Goal: Task Accomplishment & Management: Manage account settings

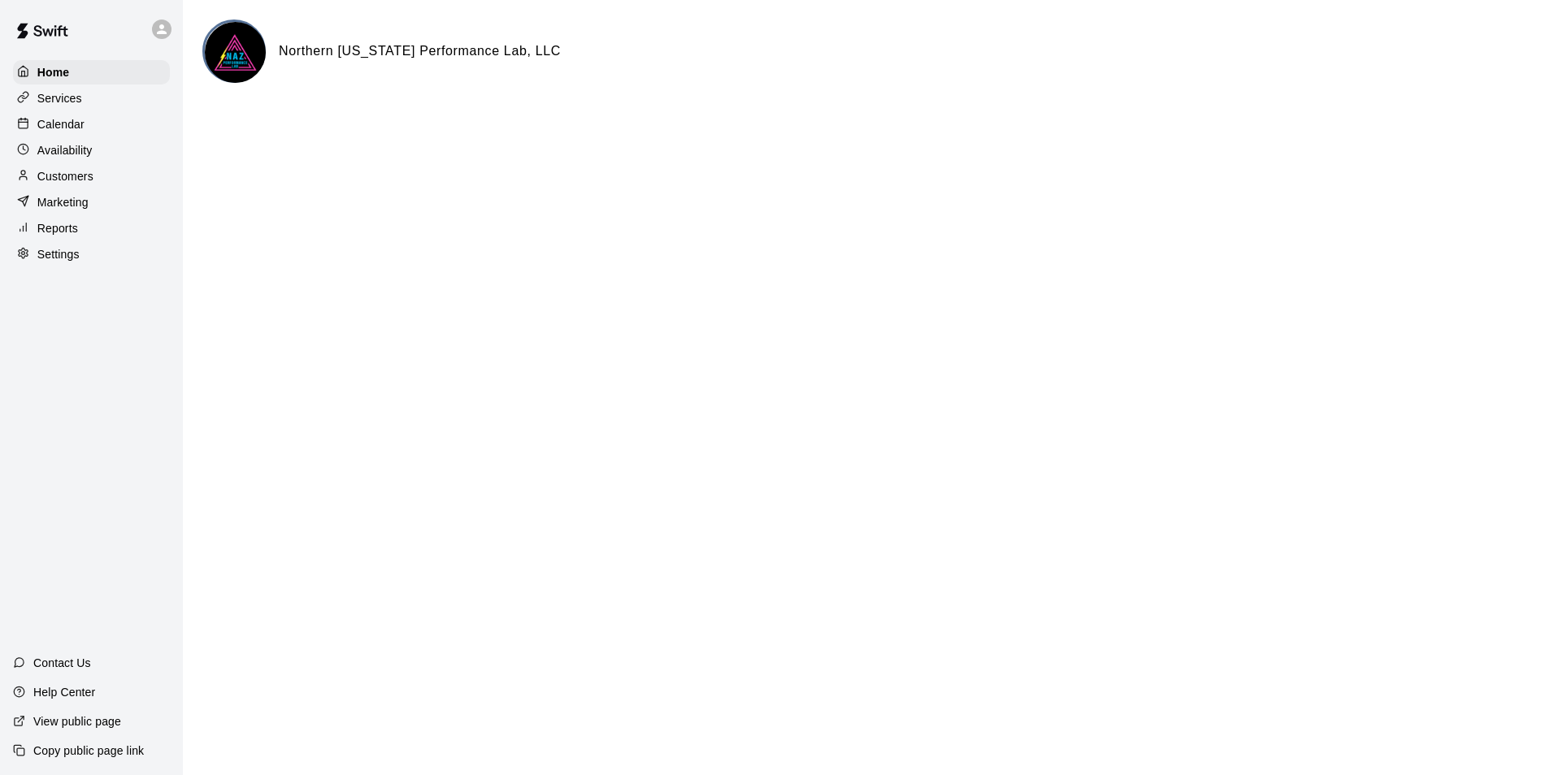
click at [50, 104] on p "Services" at bounding box center [59, 98] width 45 height 16
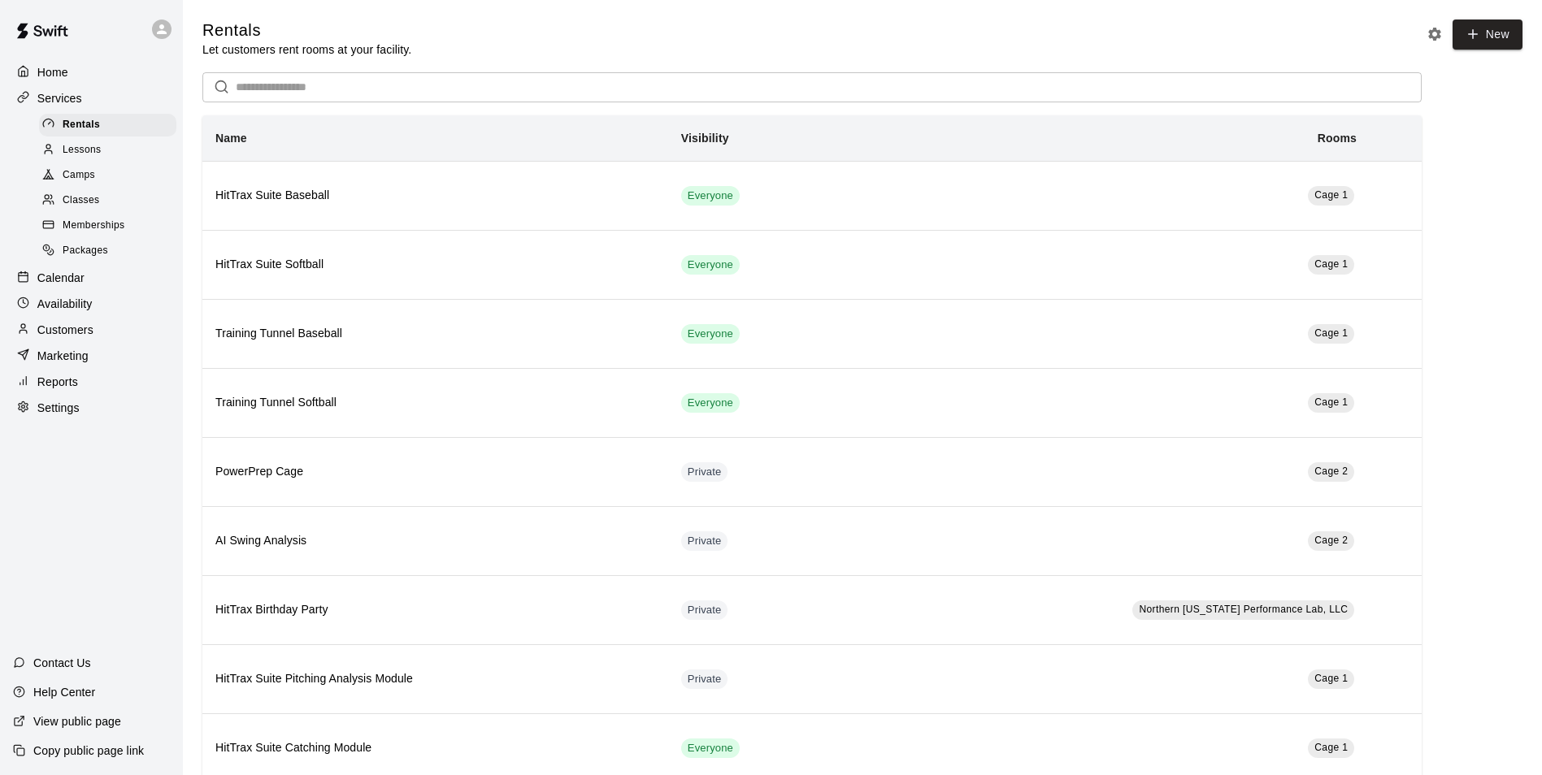
click at [54, 338] on p "Customers" at bounding box center [65, 330] width 56 height 16
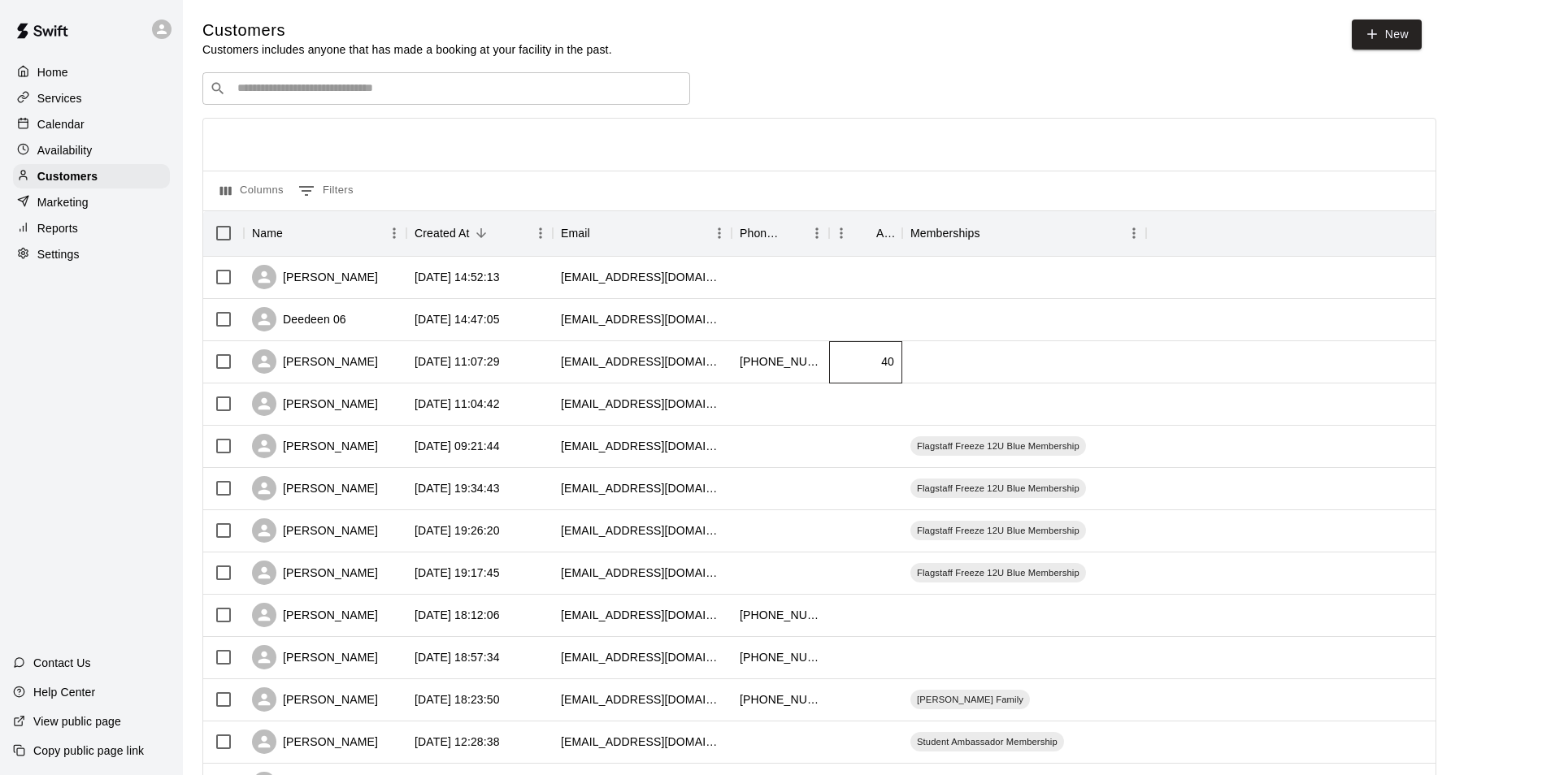
click at [850, 370] on div "40" at bounding box center [865, 362] width 73 height 42
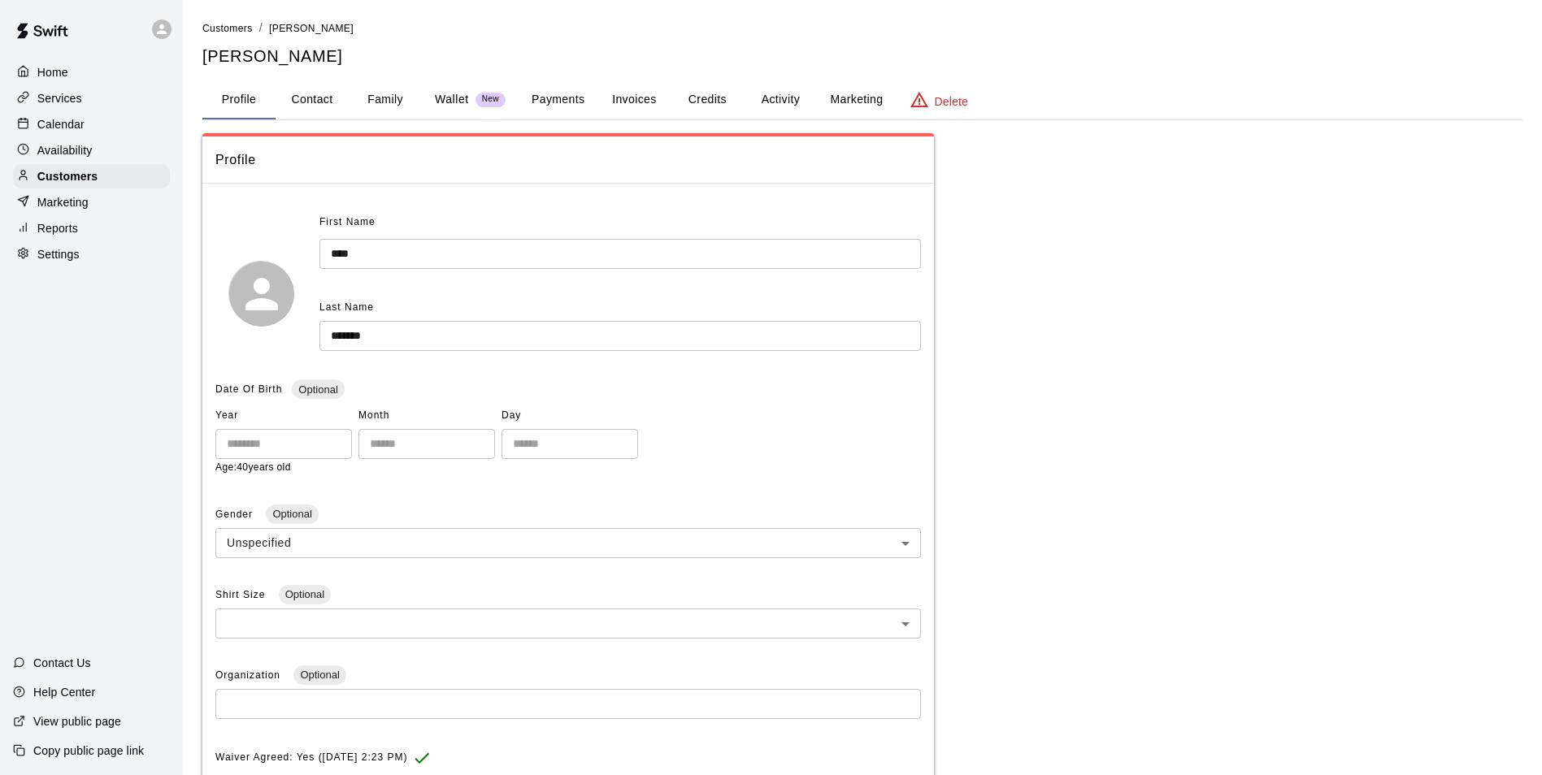
click at [329, 98] on button "Contact" at bounding box center [311, 99] width 73 height 39
select select "**"
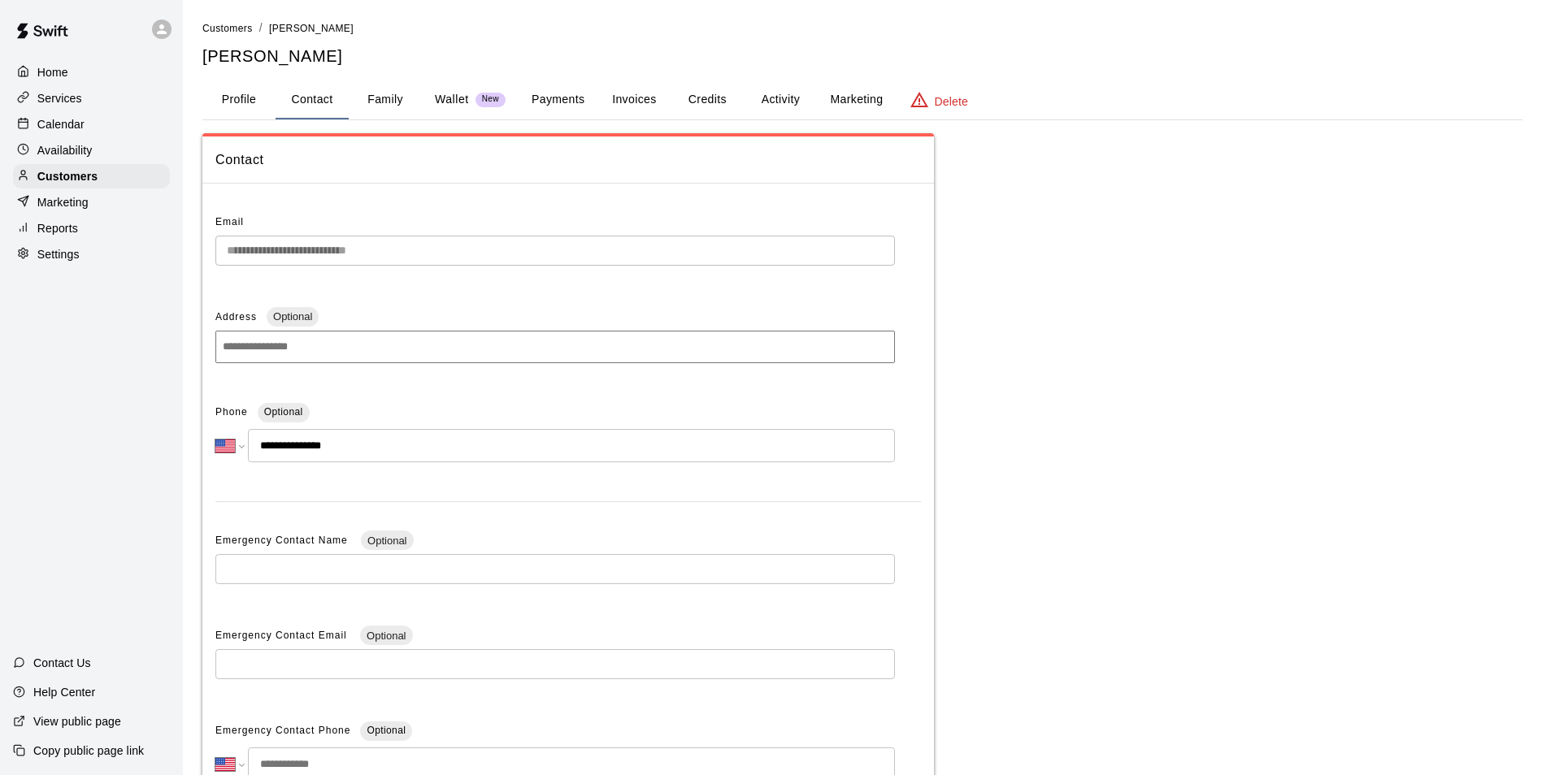
click at [371, 101] on button "Family" at bounding box center [385, 99] width 73 height 39
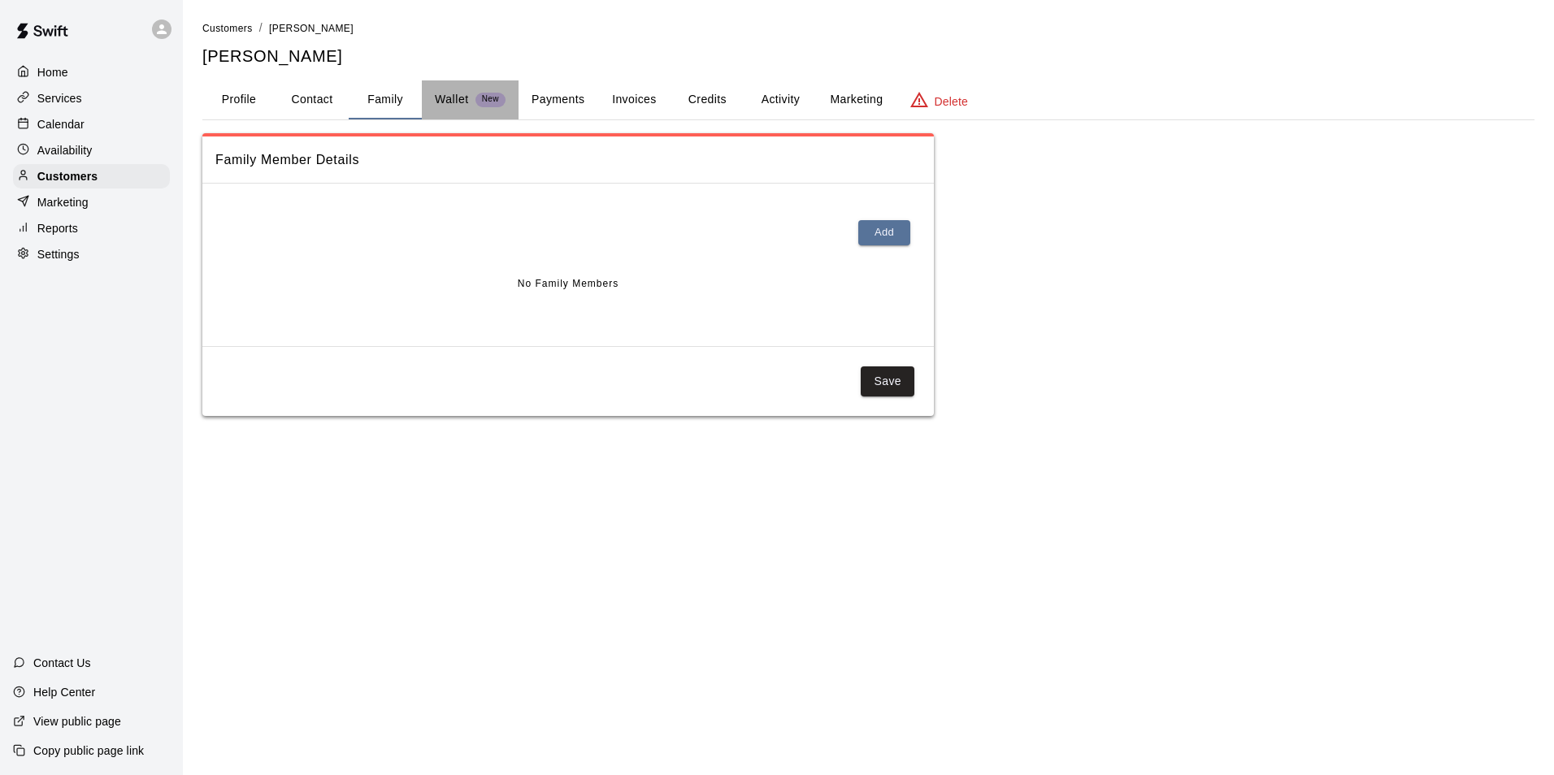
click at [456, 103] on p "Wallet" at bounding box center [452, 99] width 34 height 17
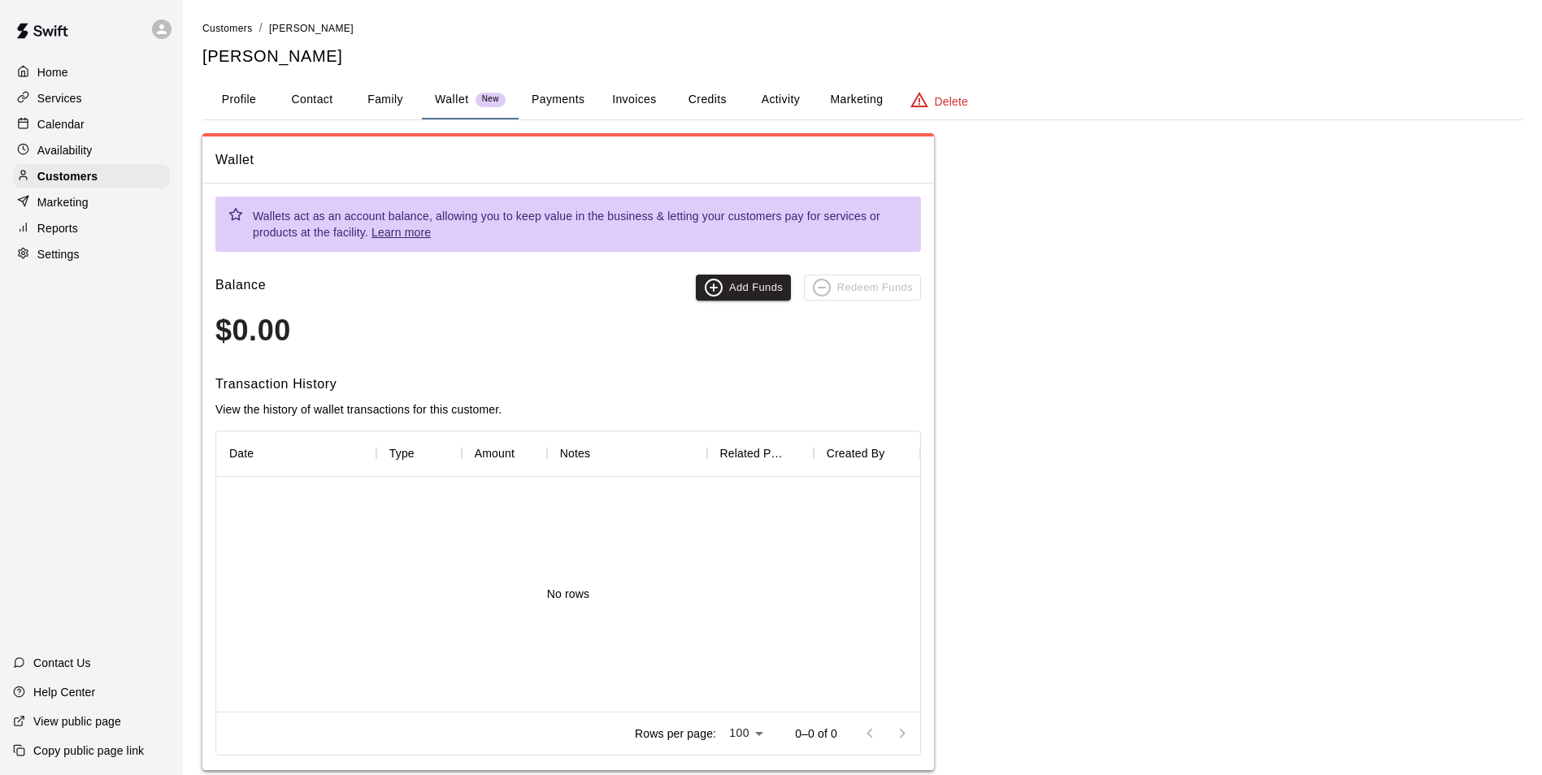
click at [544, 106] on button "Payments" at bounding box center [557, 99] width 79 height 39
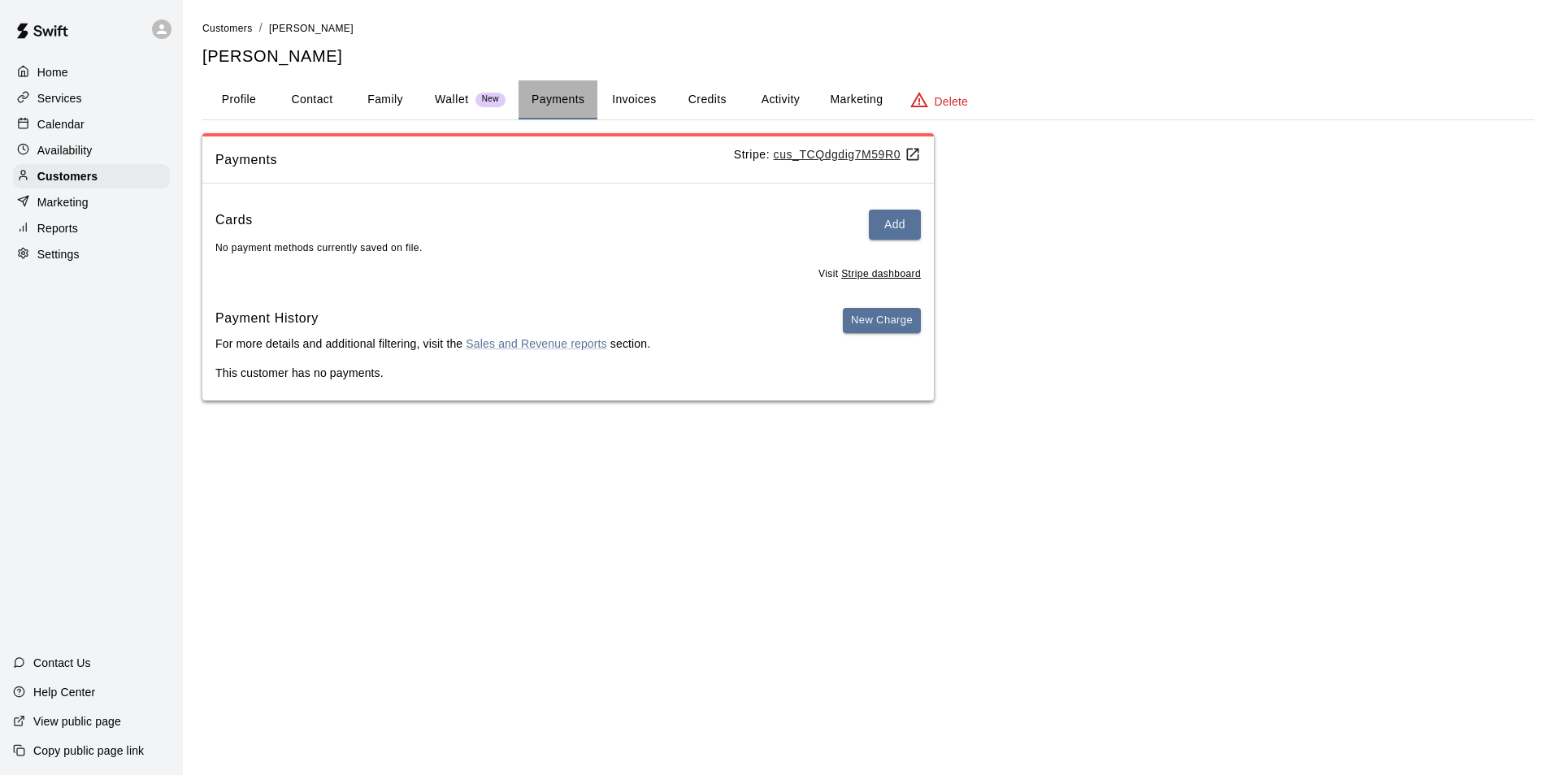
click at [575, 103] on button "Payments" at bounding box center [557, 99] width 79 height 39
click at [635, 102] on button "Invoices" at bounding box center [633, 99] width 73 height 39
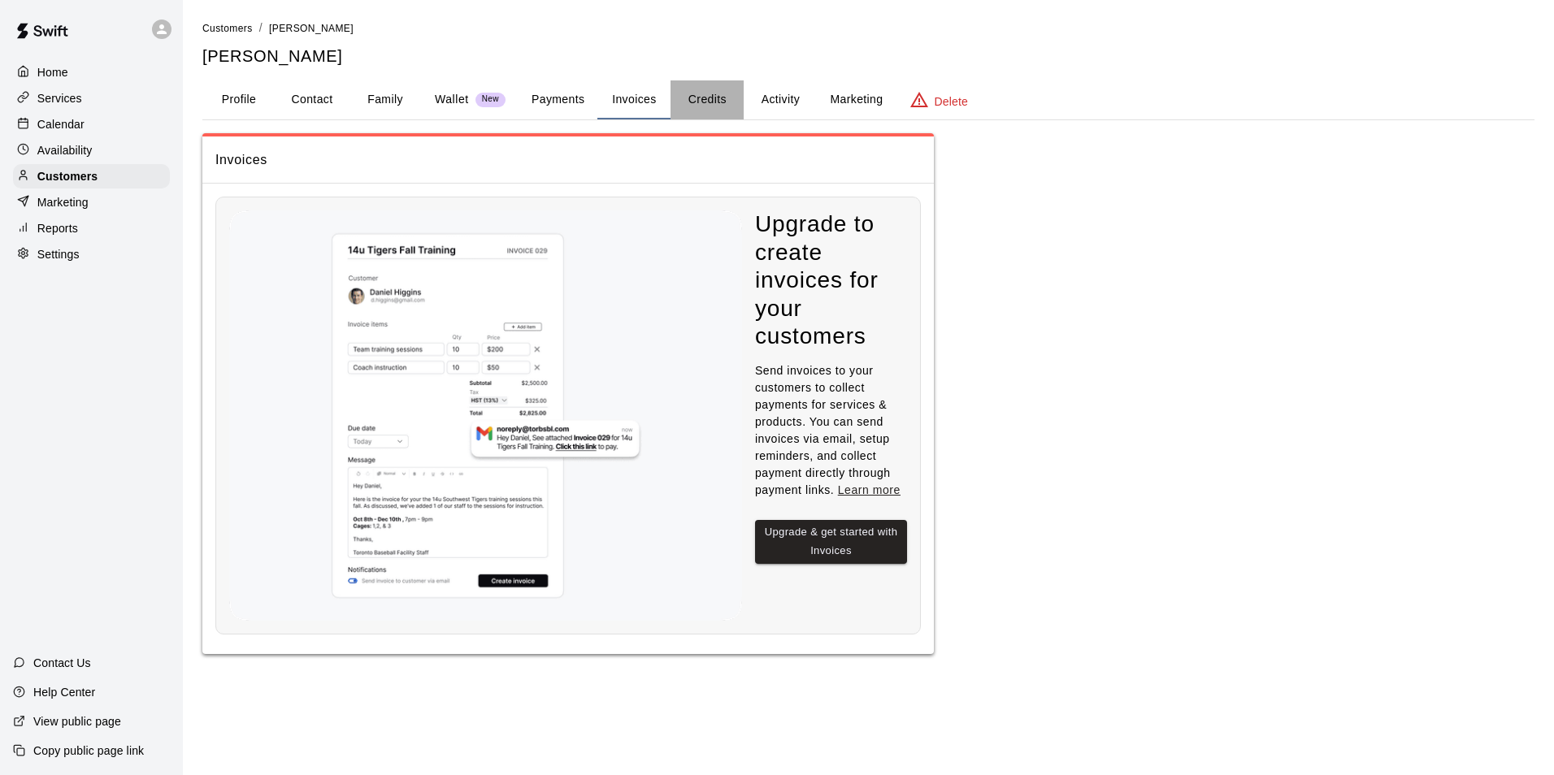
click at [708, 106] on button "Credits" at bounding box center [706, 99] width 73 height 39
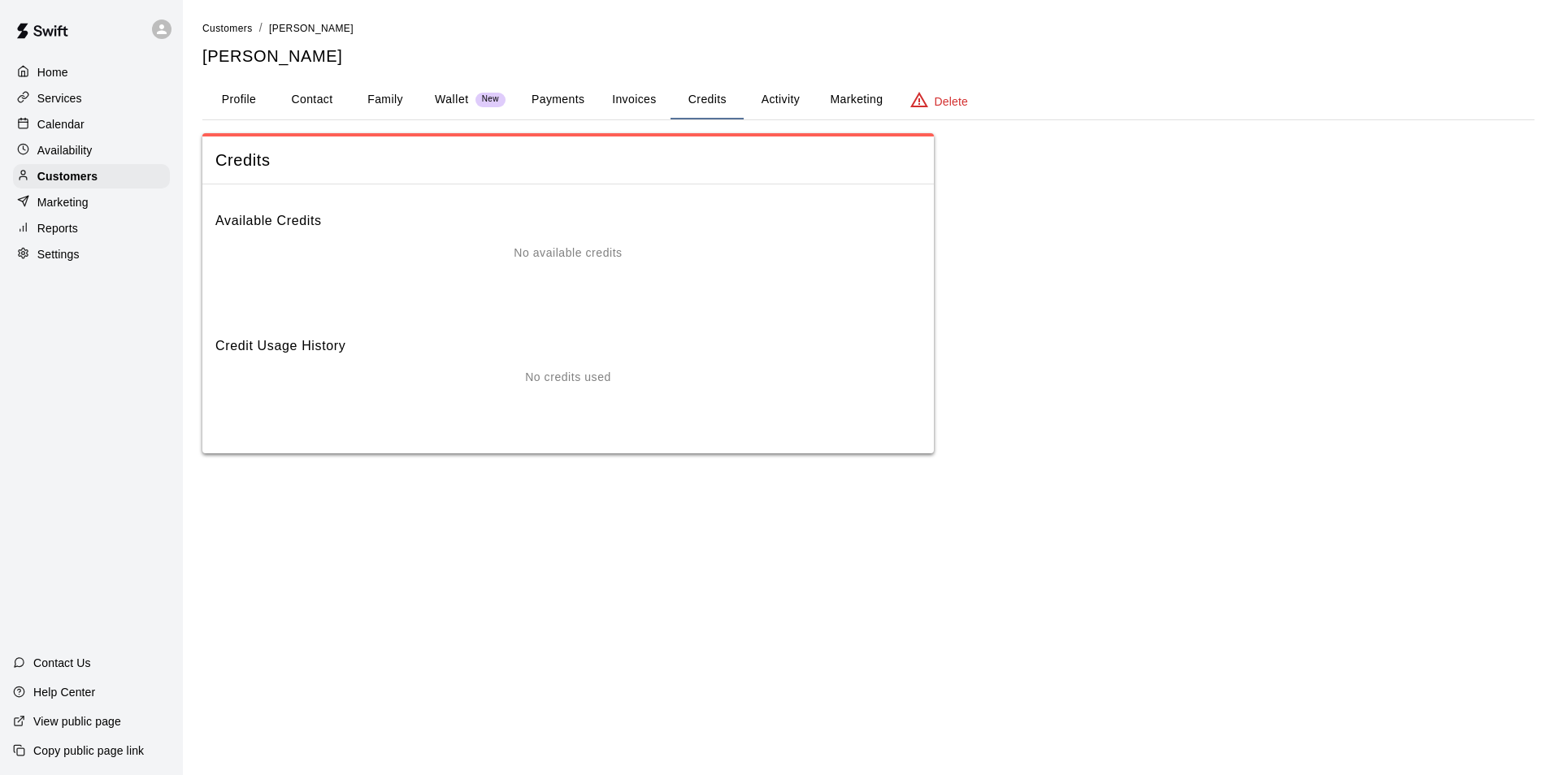
click at [782, 103] on button "Activity" at bounding box center [780, 99] width 73 height 39
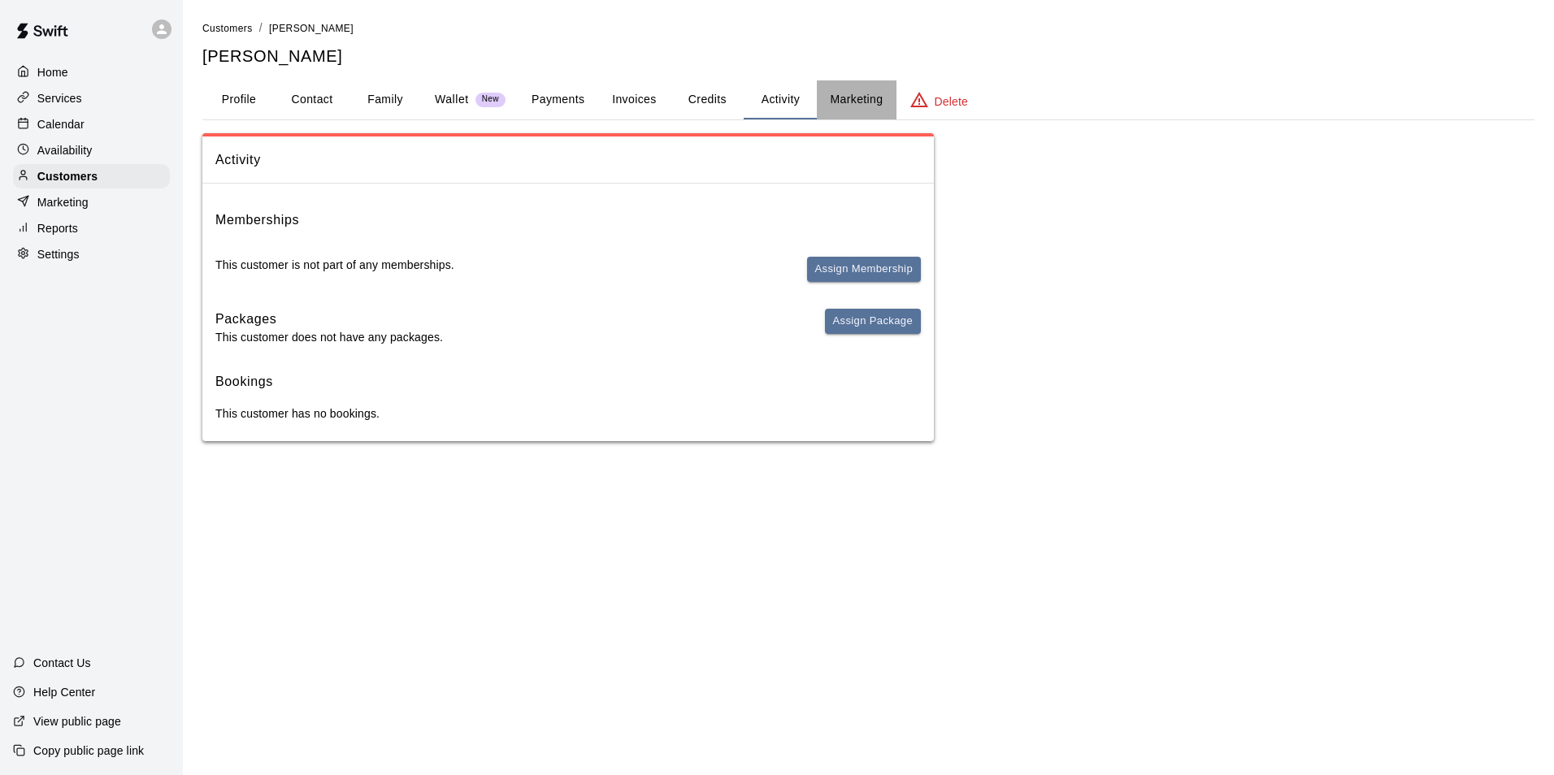
click at [846, 104] on button "Marketing" at bounding box center [856, 99] width 79 height 39
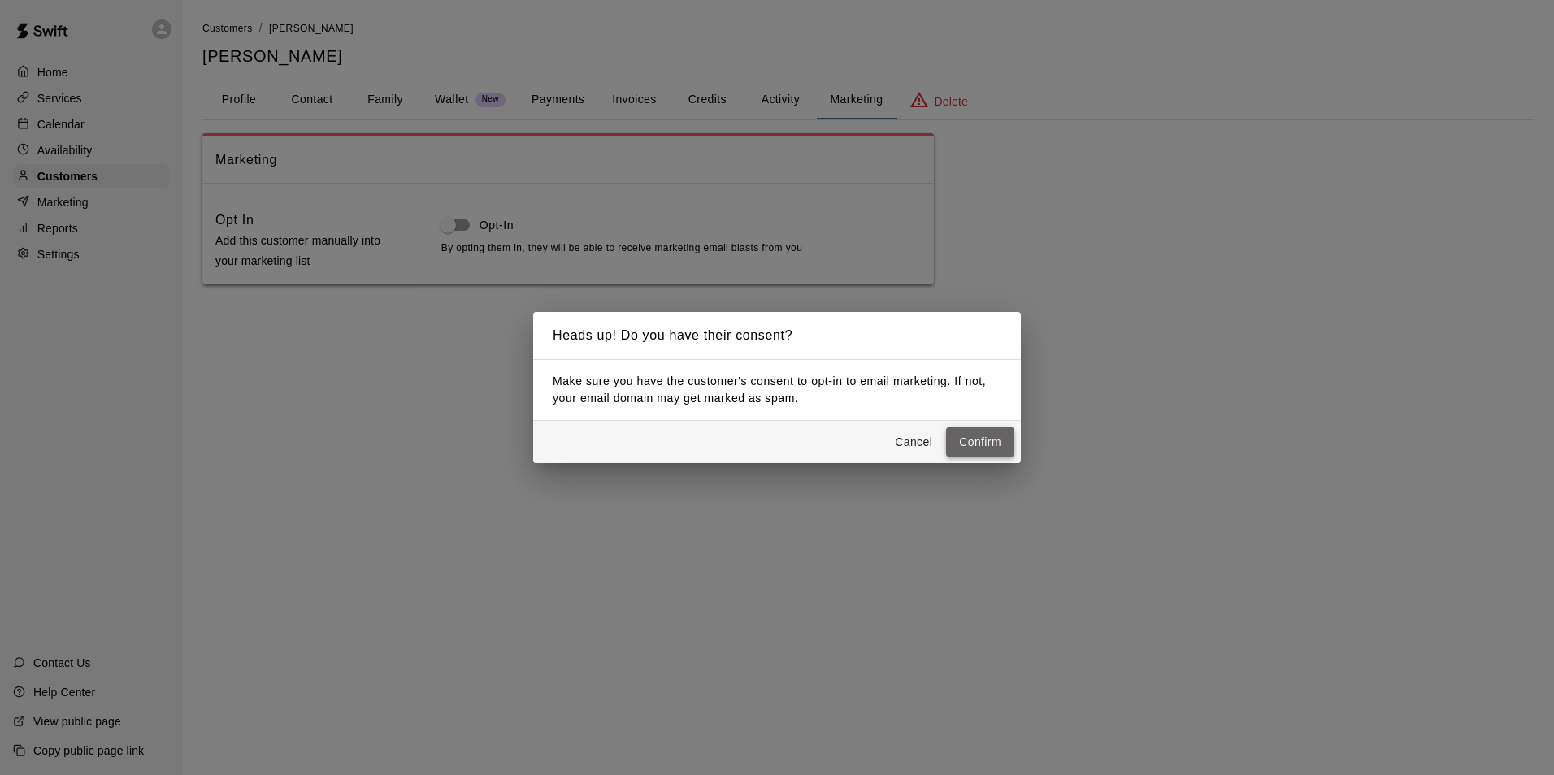
click at [990, 446] on button "Confirm" at bounding box center [980, 442] width 68 height 30
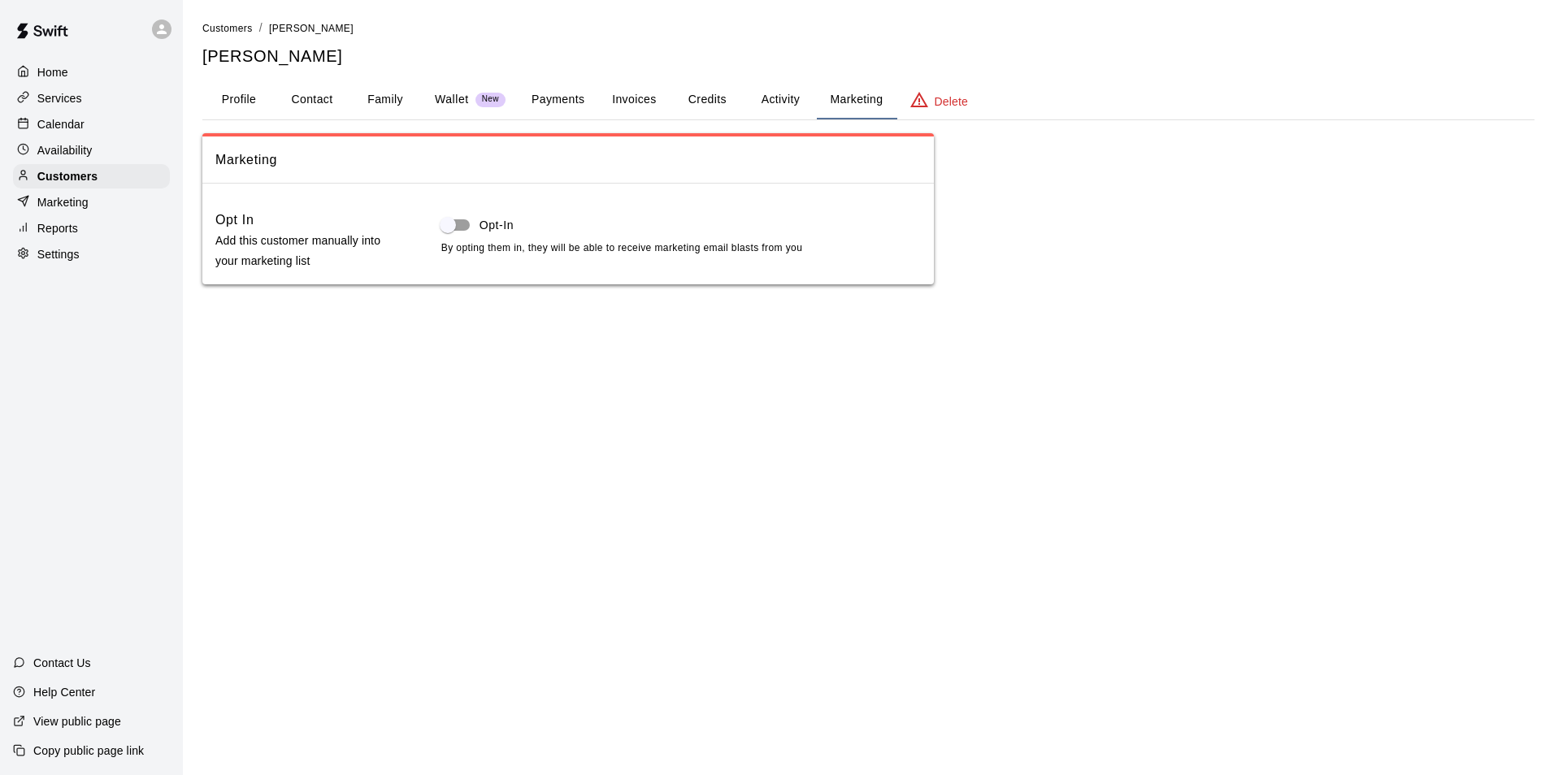
click at [247, 95] on button "Profile" at bounding box center [238, 99] width 73 height 39
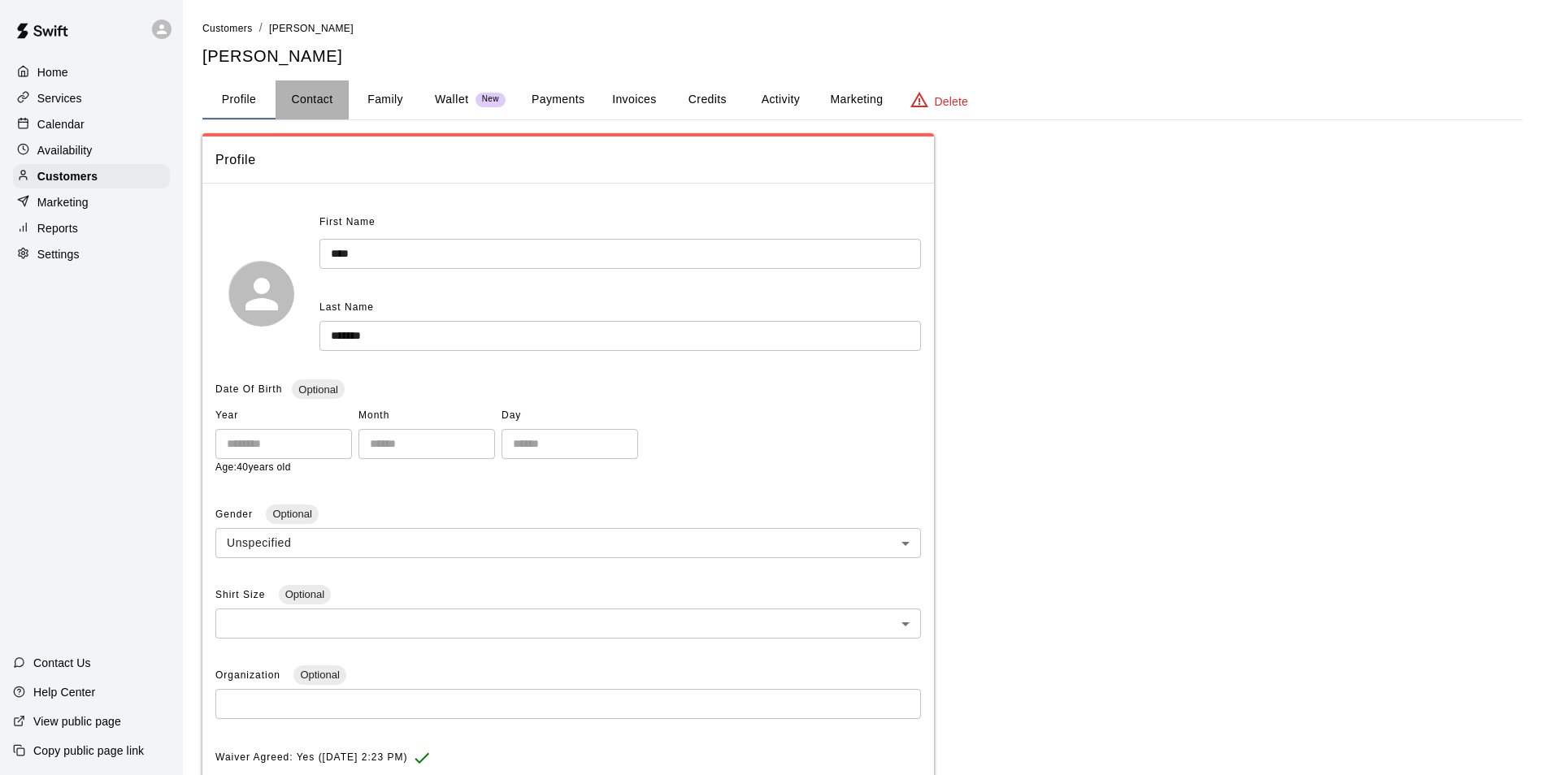
click at [325, 102] on button "Contact" at bounding box center [311, 99] width 73 height 39
select select "**"
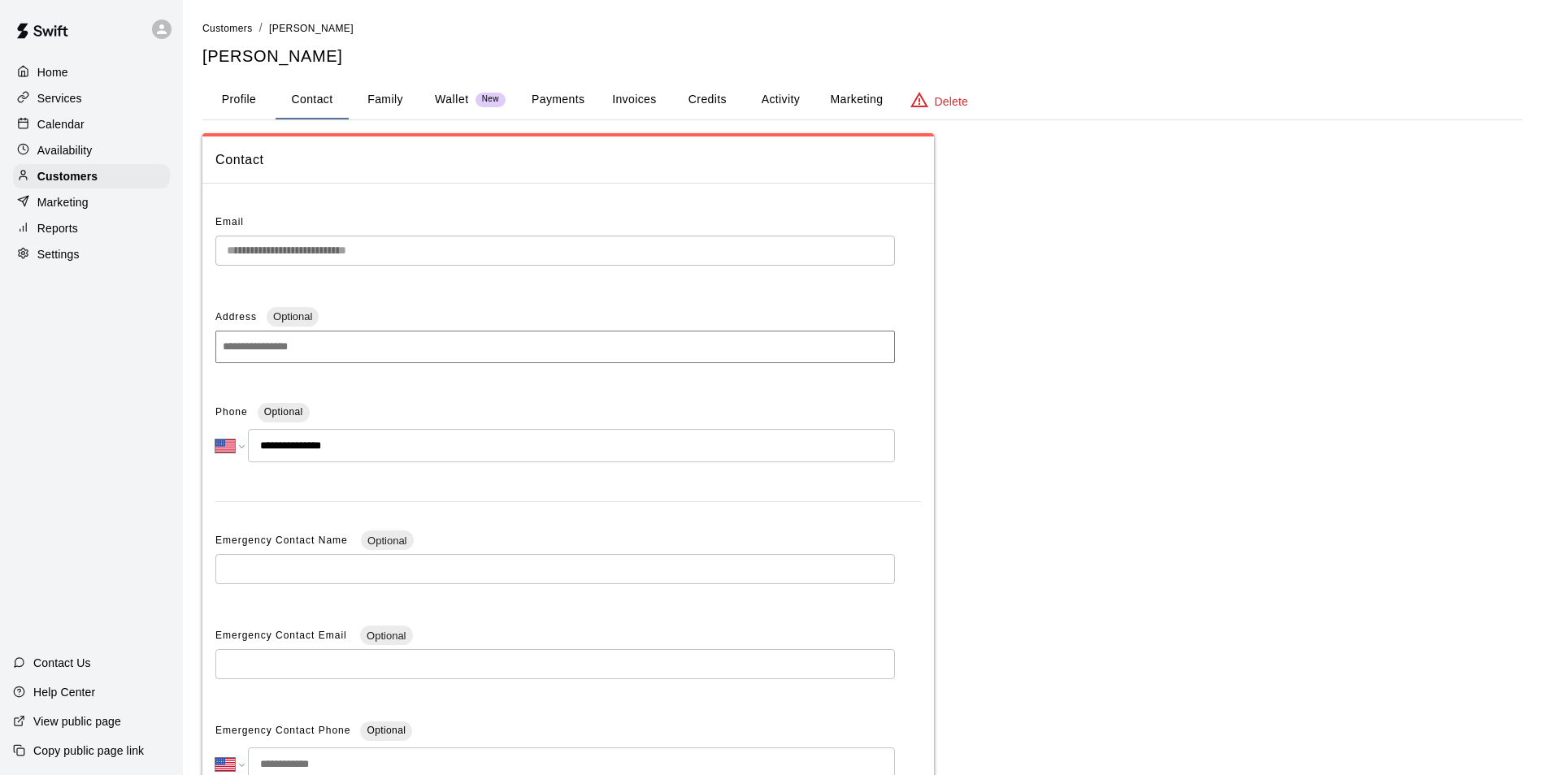
click at [390, 101] on button "Family" at bounding box center [385, 99] width 73 height 39
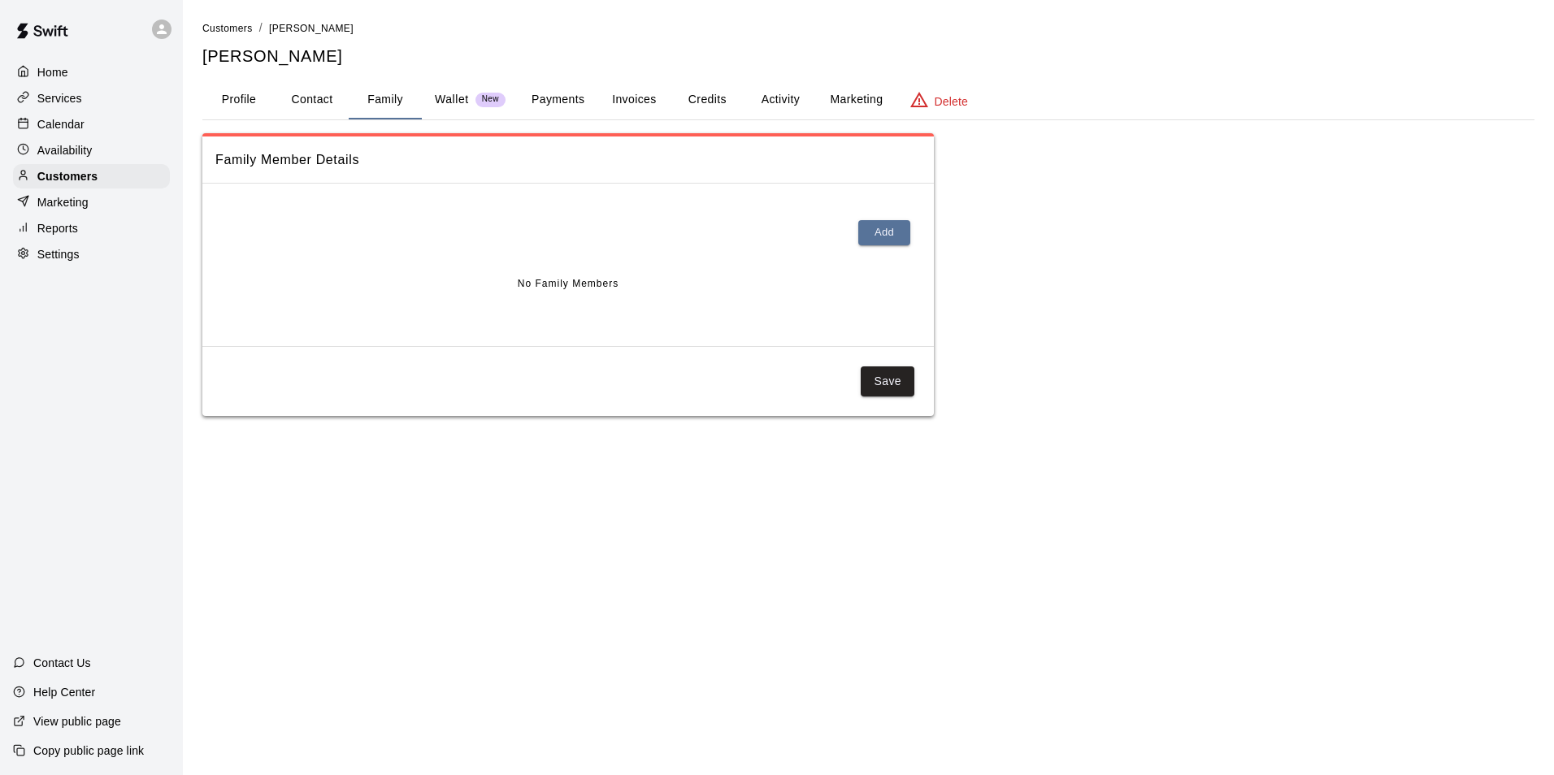
click at [250, 105] on button "Profile" at bounding box center [238, 99] width 73 height 39
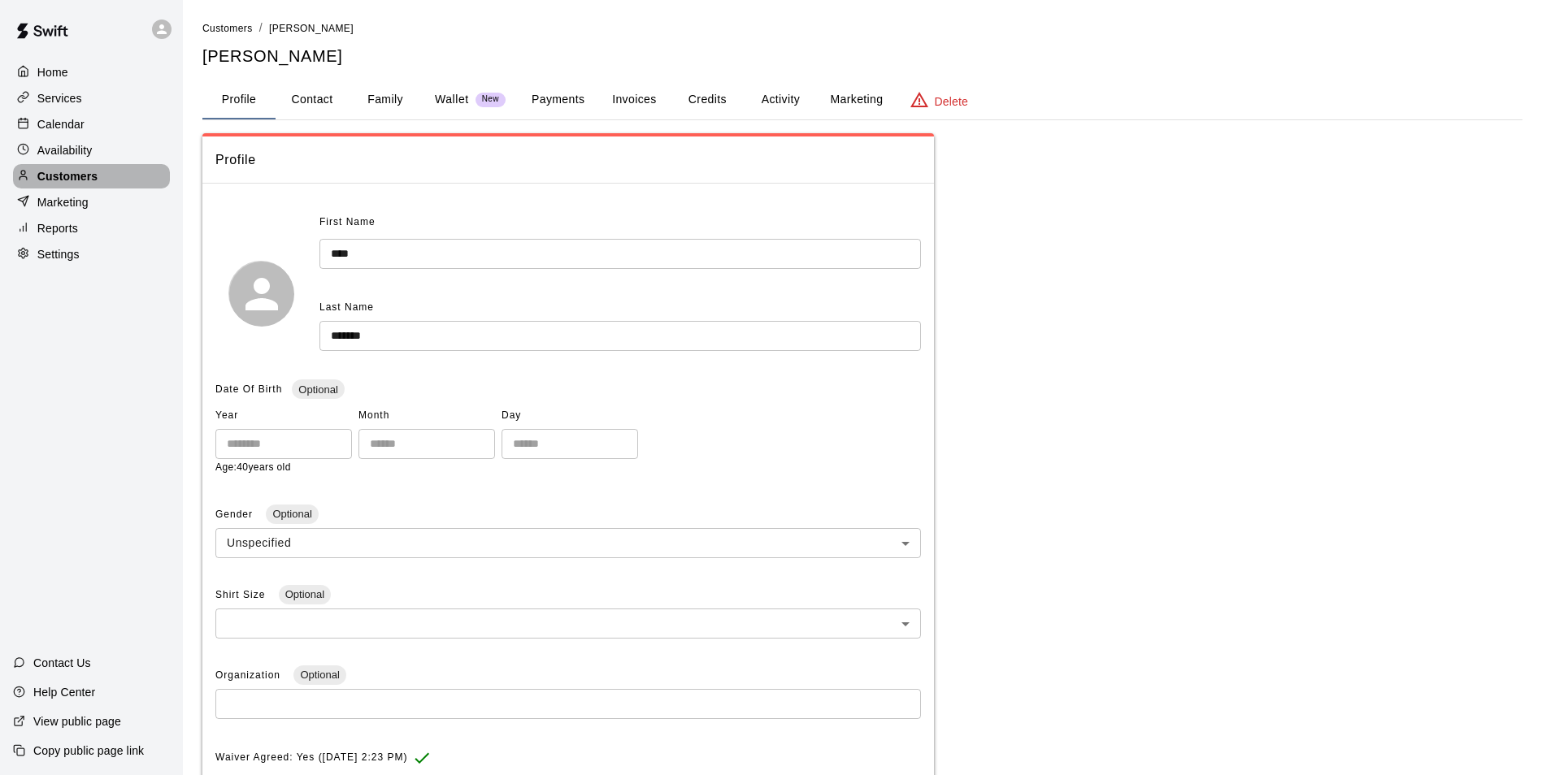
click at [61, 180] on p "Customers" at bounding box center [67, 176] width 60 height 16
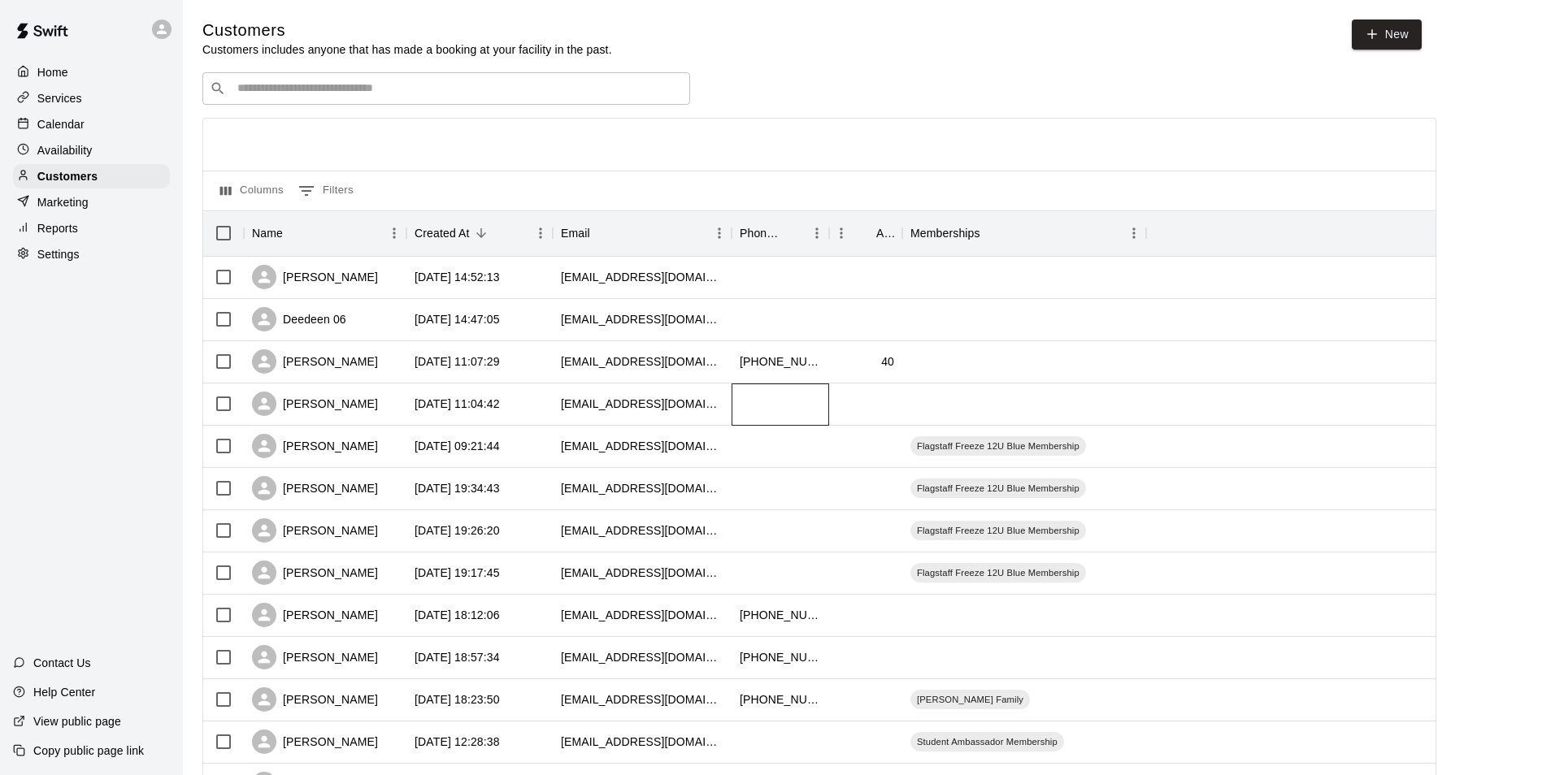
click at [812, 411] on div at bounding box center [780, 405] width 98 height 42
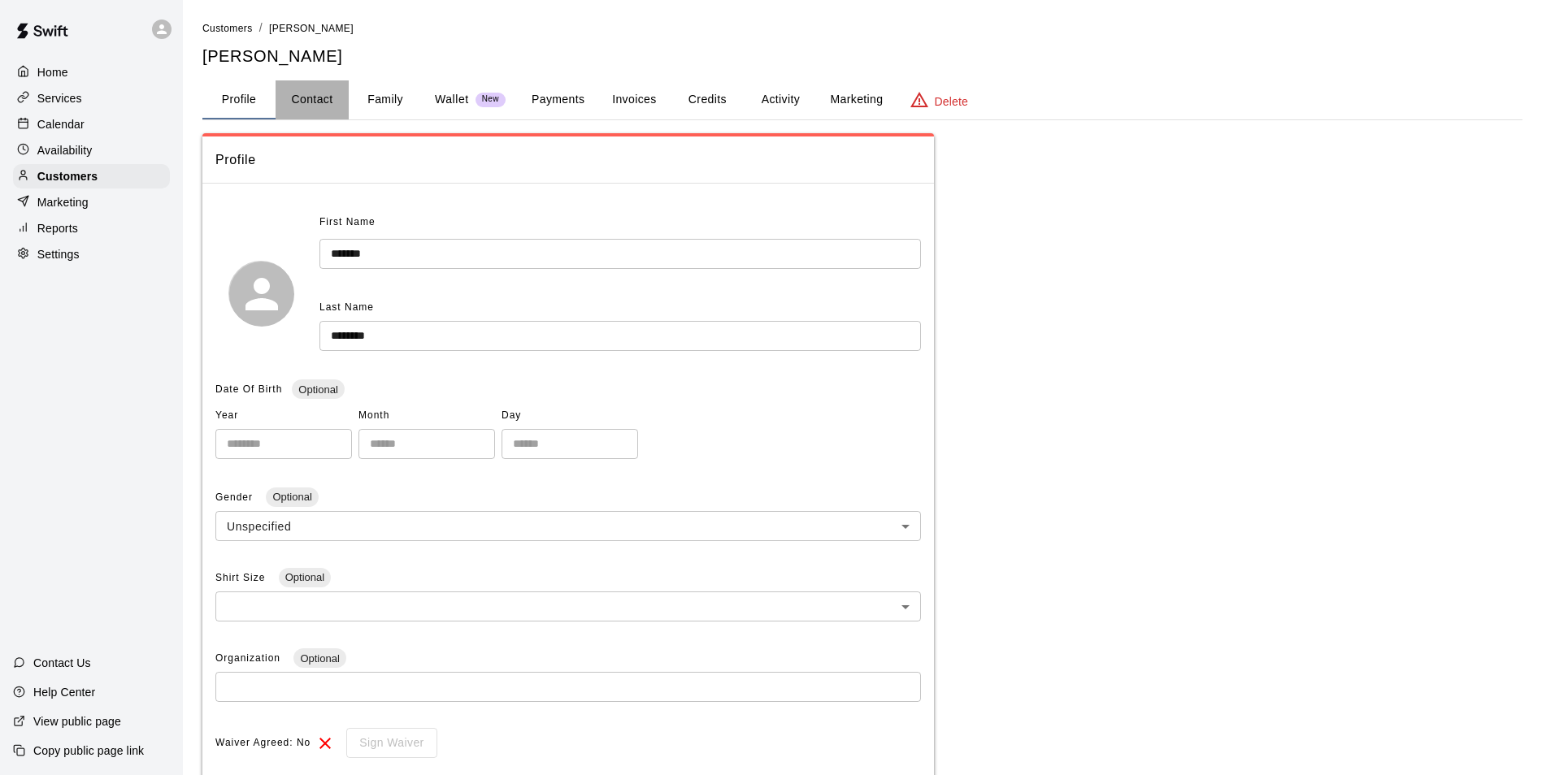
click at [319, 108] on button "Contact" at bounding box center [311, 99] width 73 height 39
select select "**"
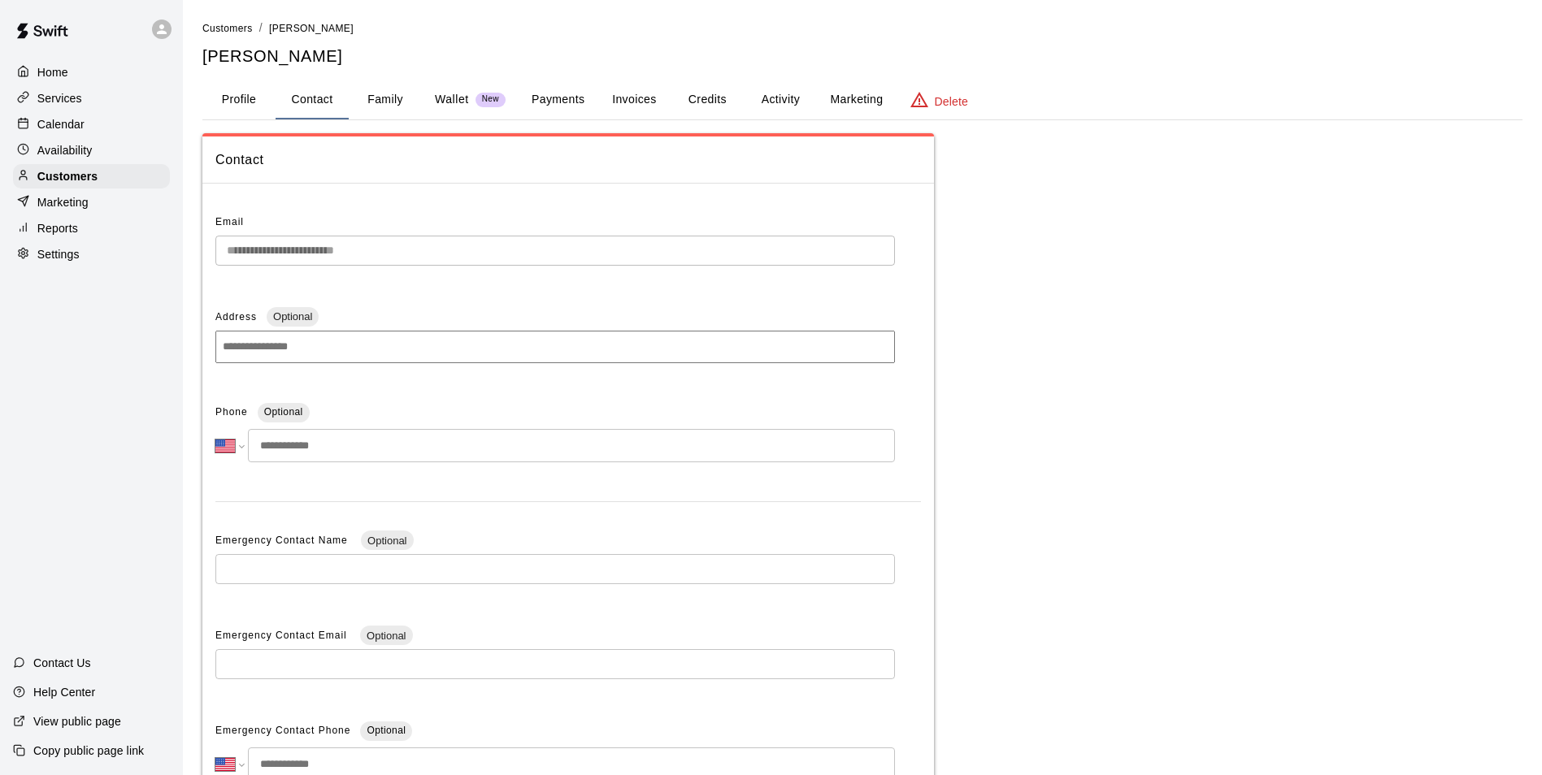
click at [1072, 358] on div "**********" at bounding box center [862, 514] width 1320 height 762
click at [83, 180] on p "Customers" at bounding box center [67, 176] width 60 height 16
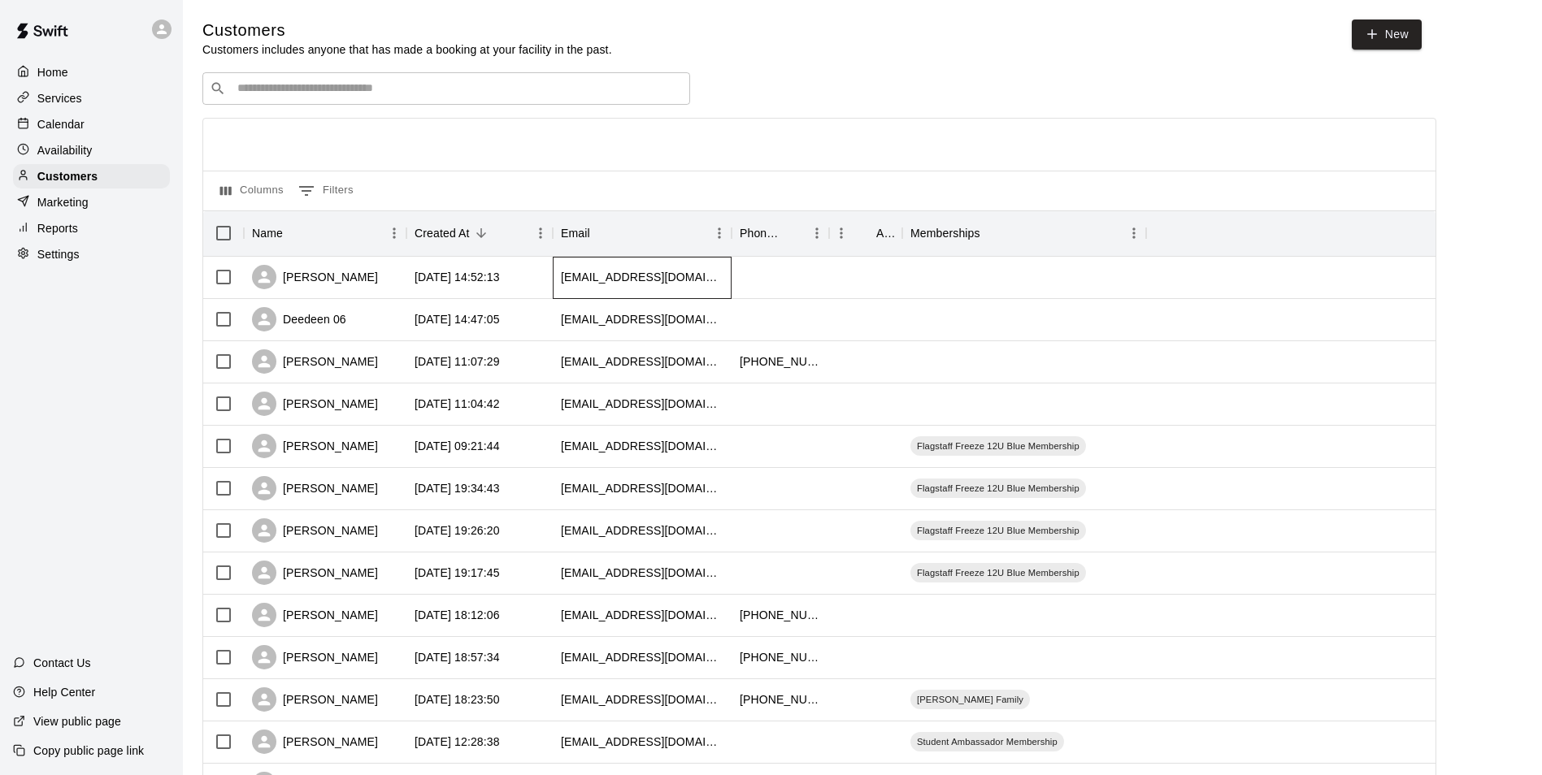
click at [705, 285] on div "[EMAIL_ADDRESS][DOMAIN_NAME]" at bounding box center [642, 278] width 179 height 42
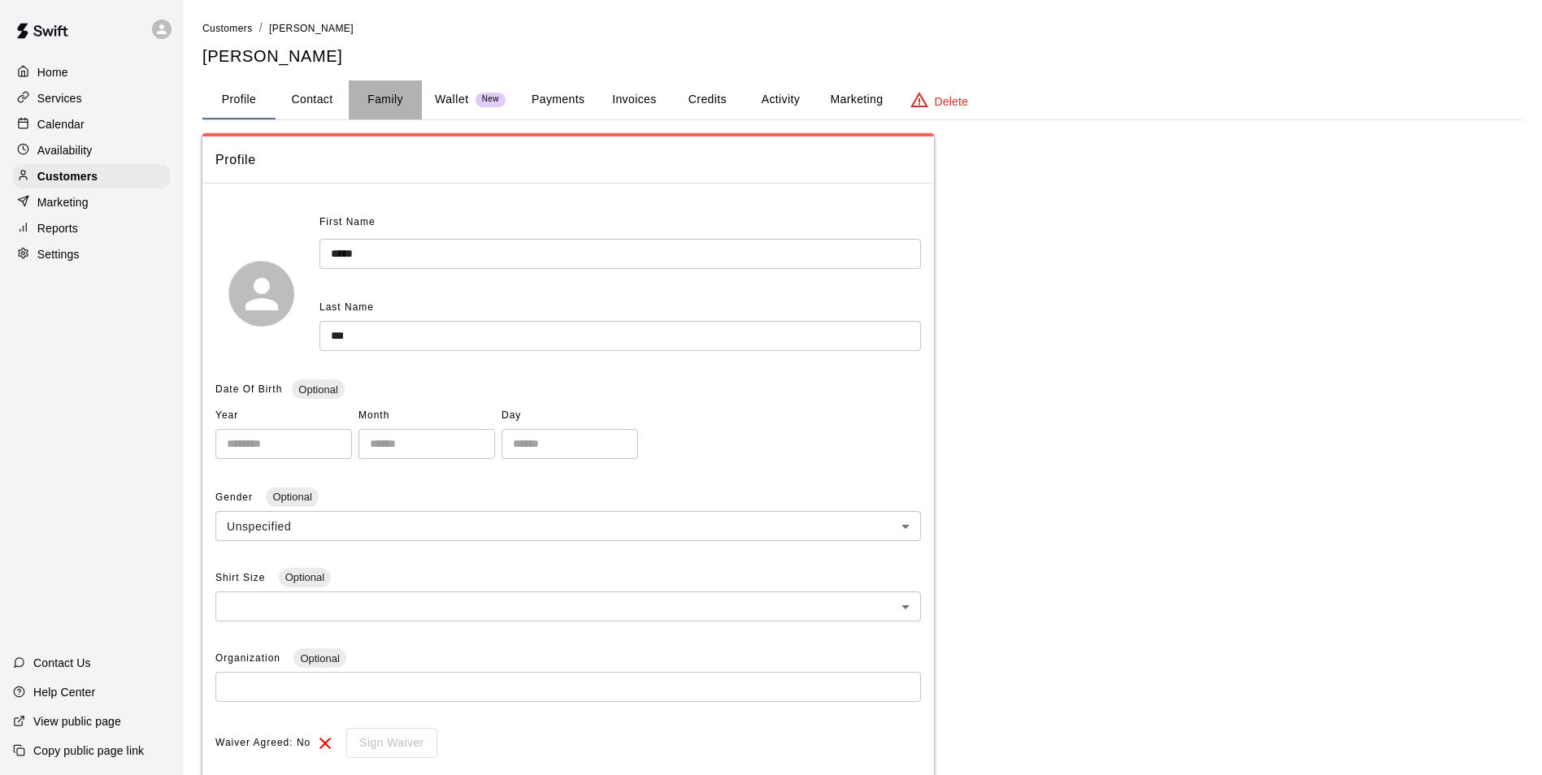
click at [375, 101] on button "Family" at bounding box center [385, 99] width 73 height 39
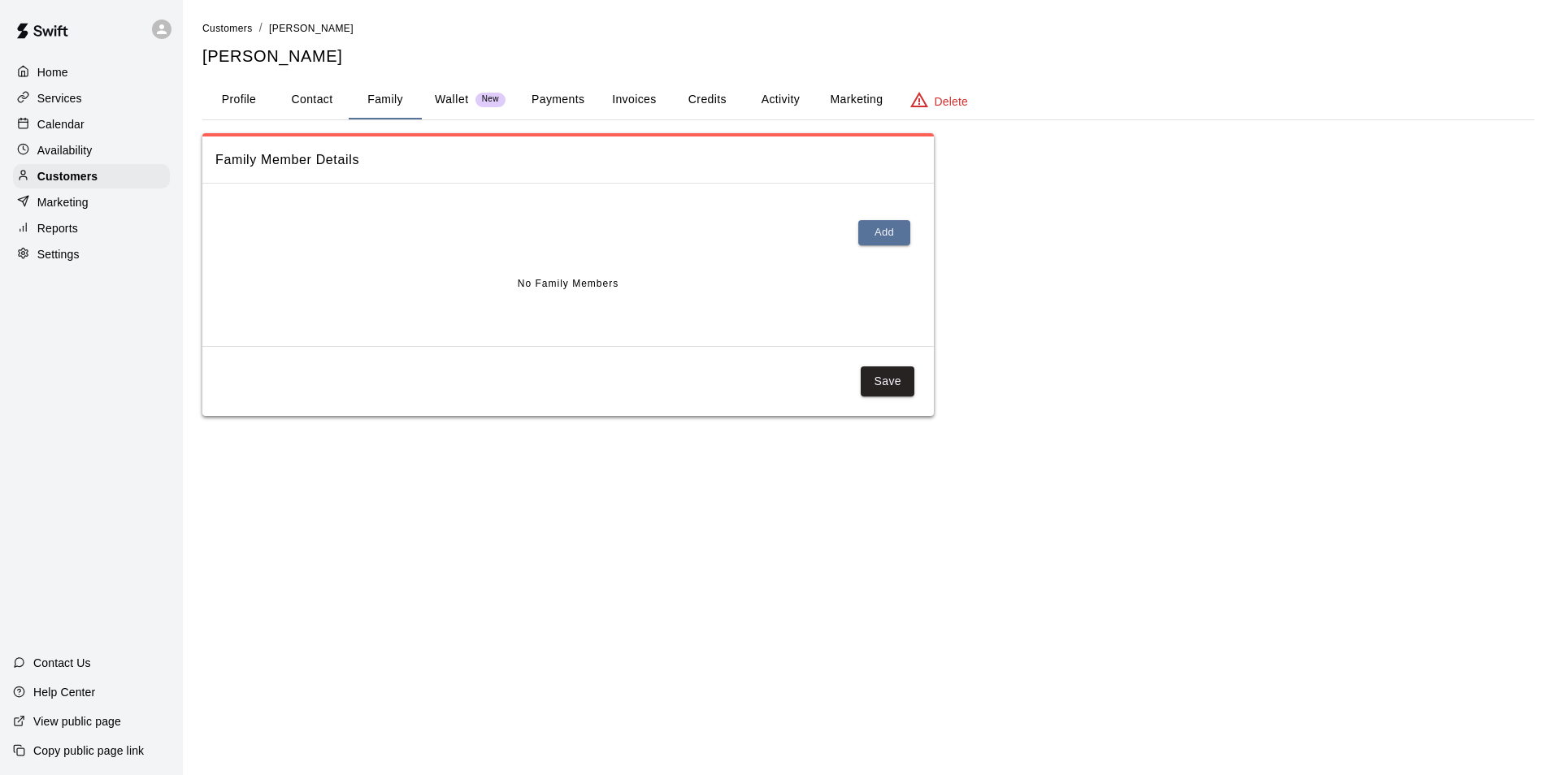
click at [347, 104] on button "Contact" at bounding box center [311, 99] width 73 height 39
select select "**"
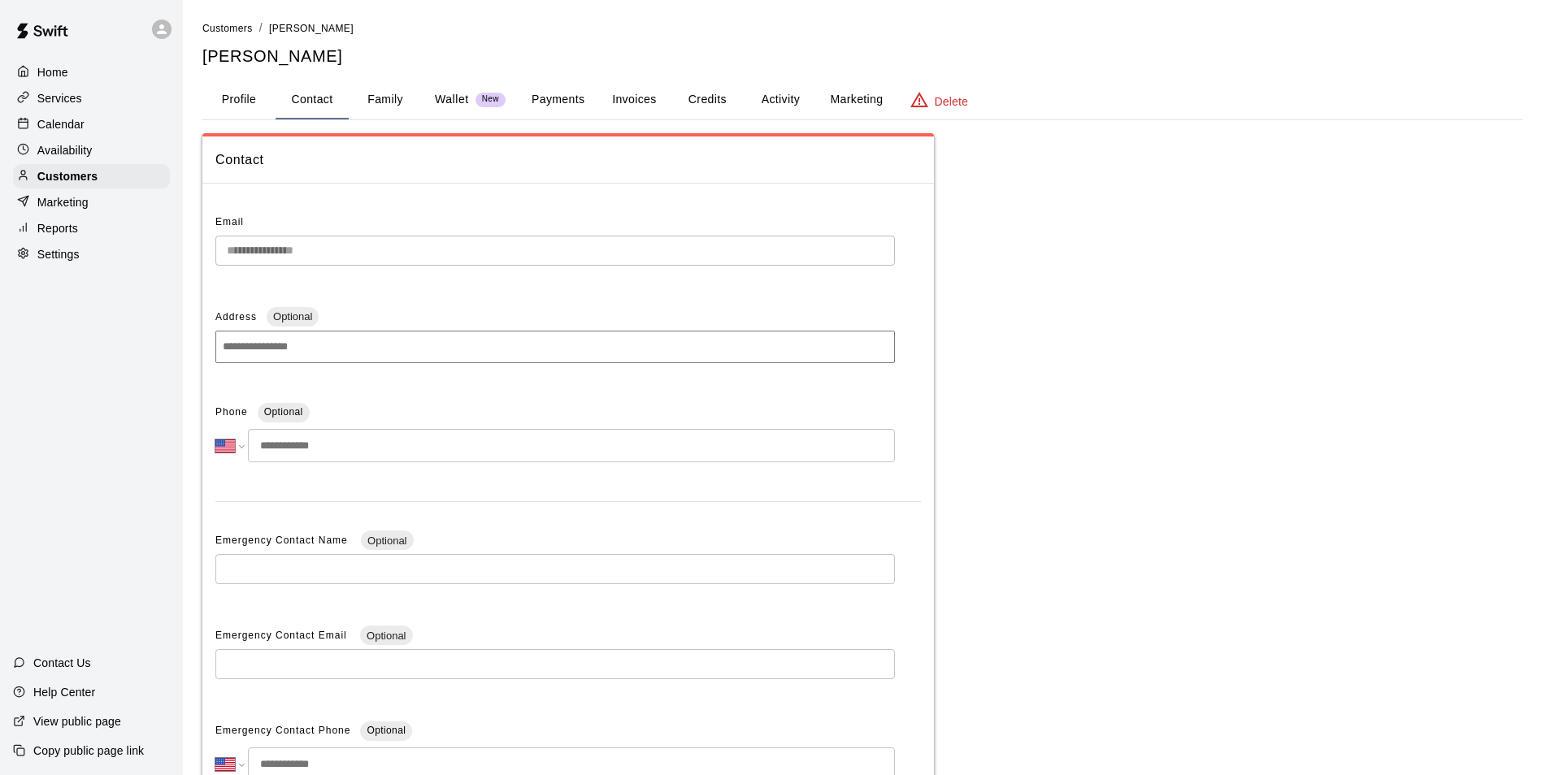
click at [251, 109] on button "Profile" at bounding box center [238, 99] width 73 height 39
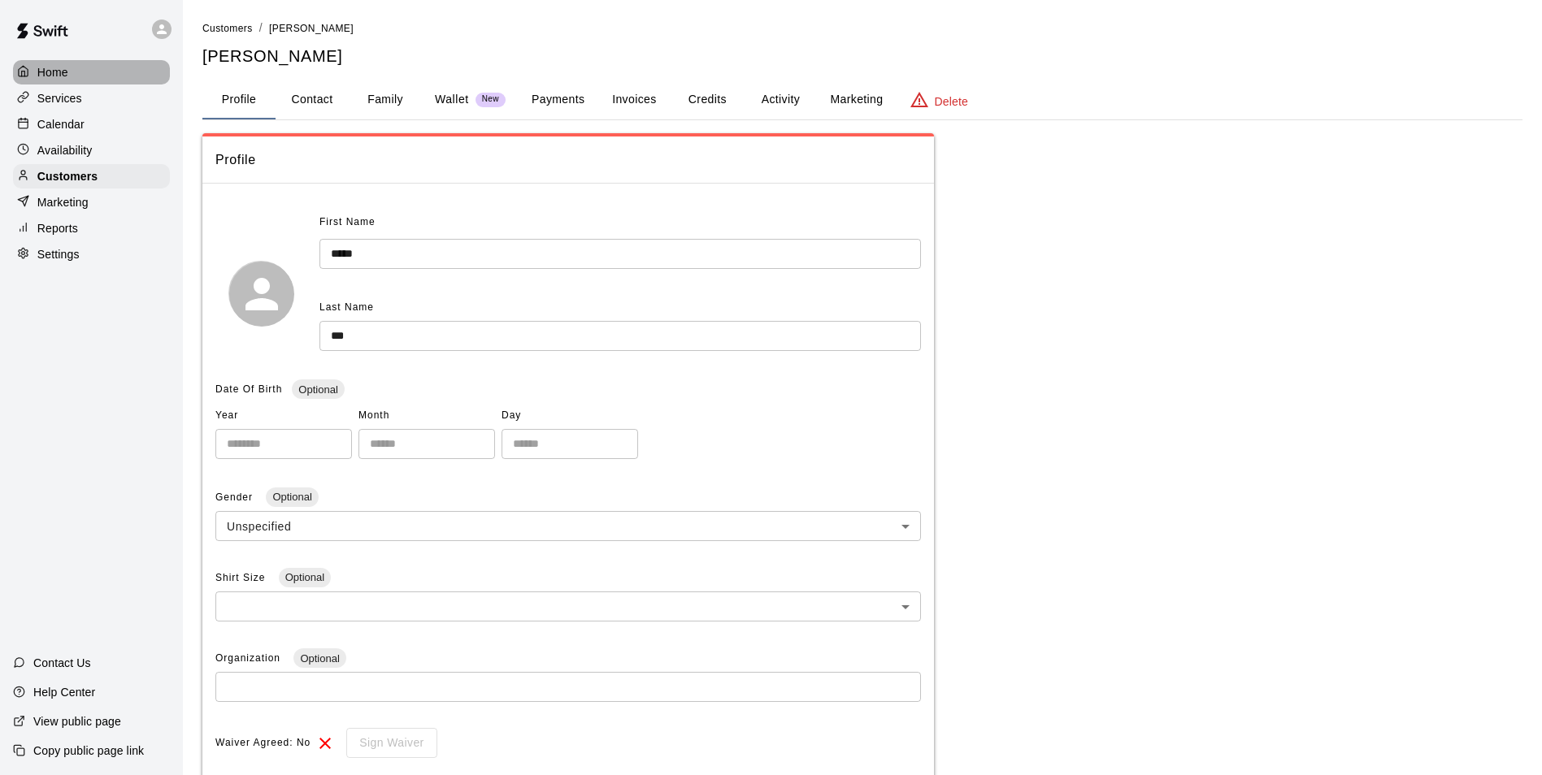
click at [68, 70] on p "Home" at bounding box center [52, 72] width 31 height 16
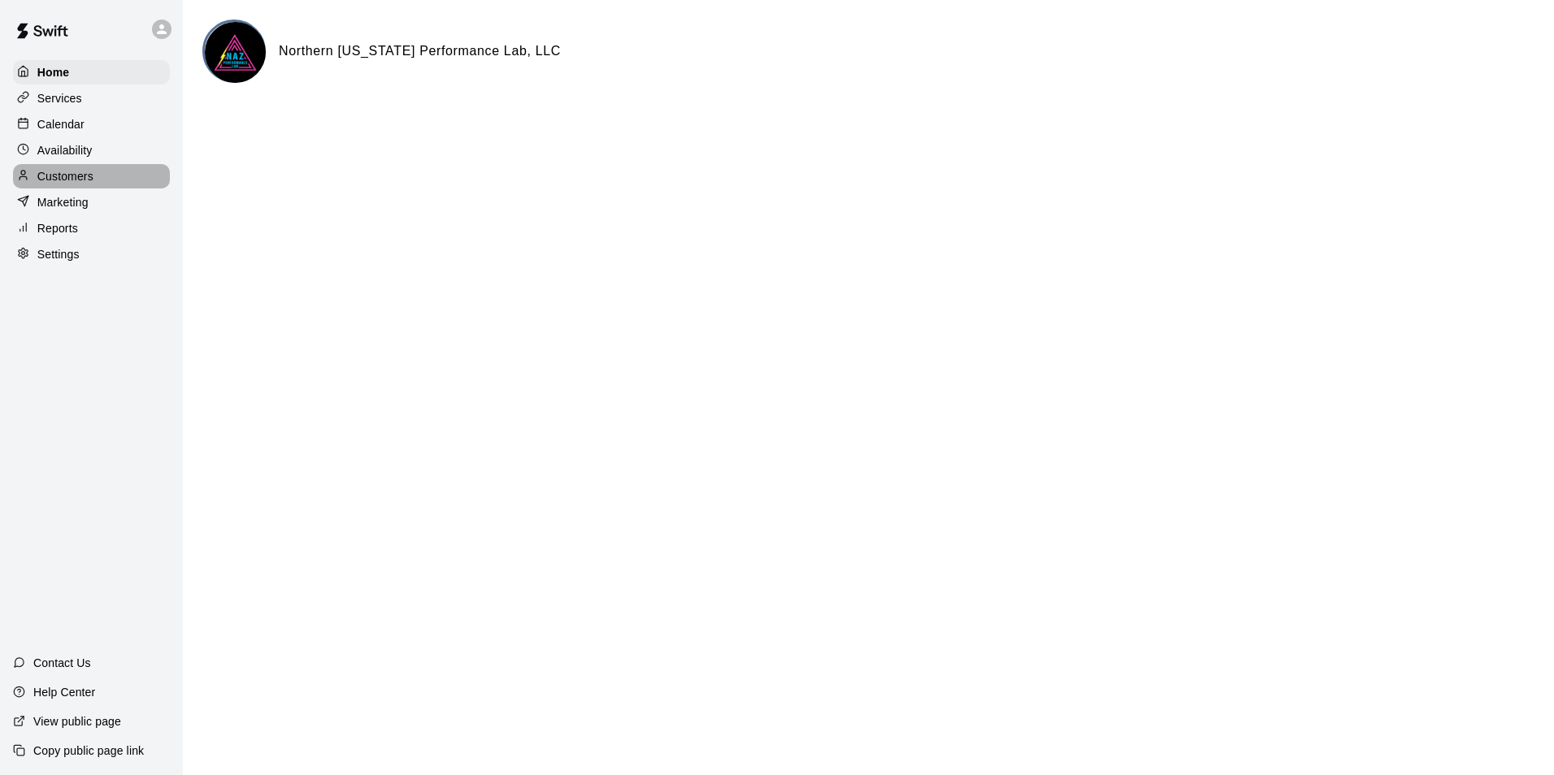
click at [67, 173] on p "Customers" at bounding box center [65, 176] width 56 height 16
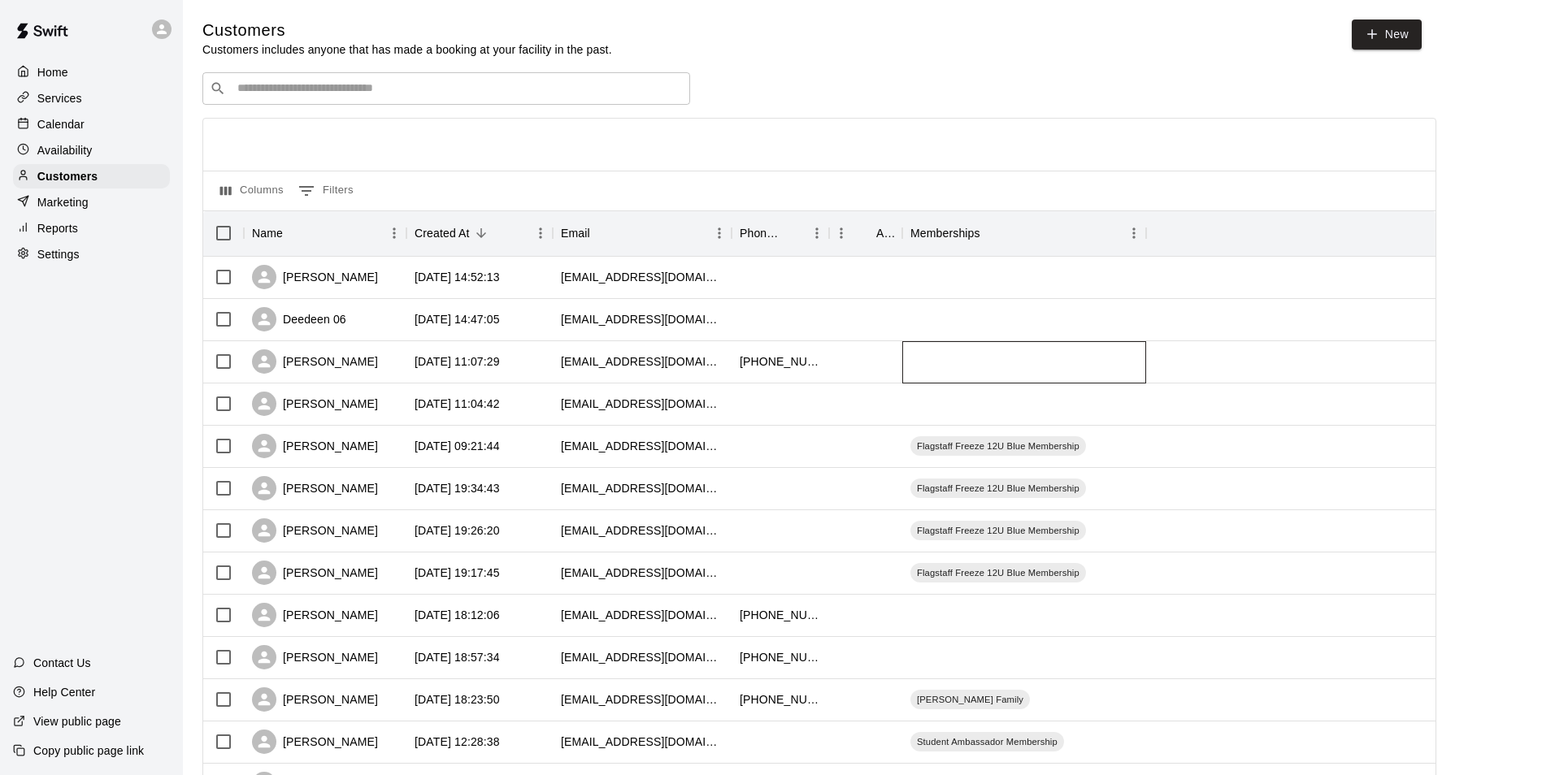
click at [961, 365] on div at bounding box center [1024, 362] width 244 height 42
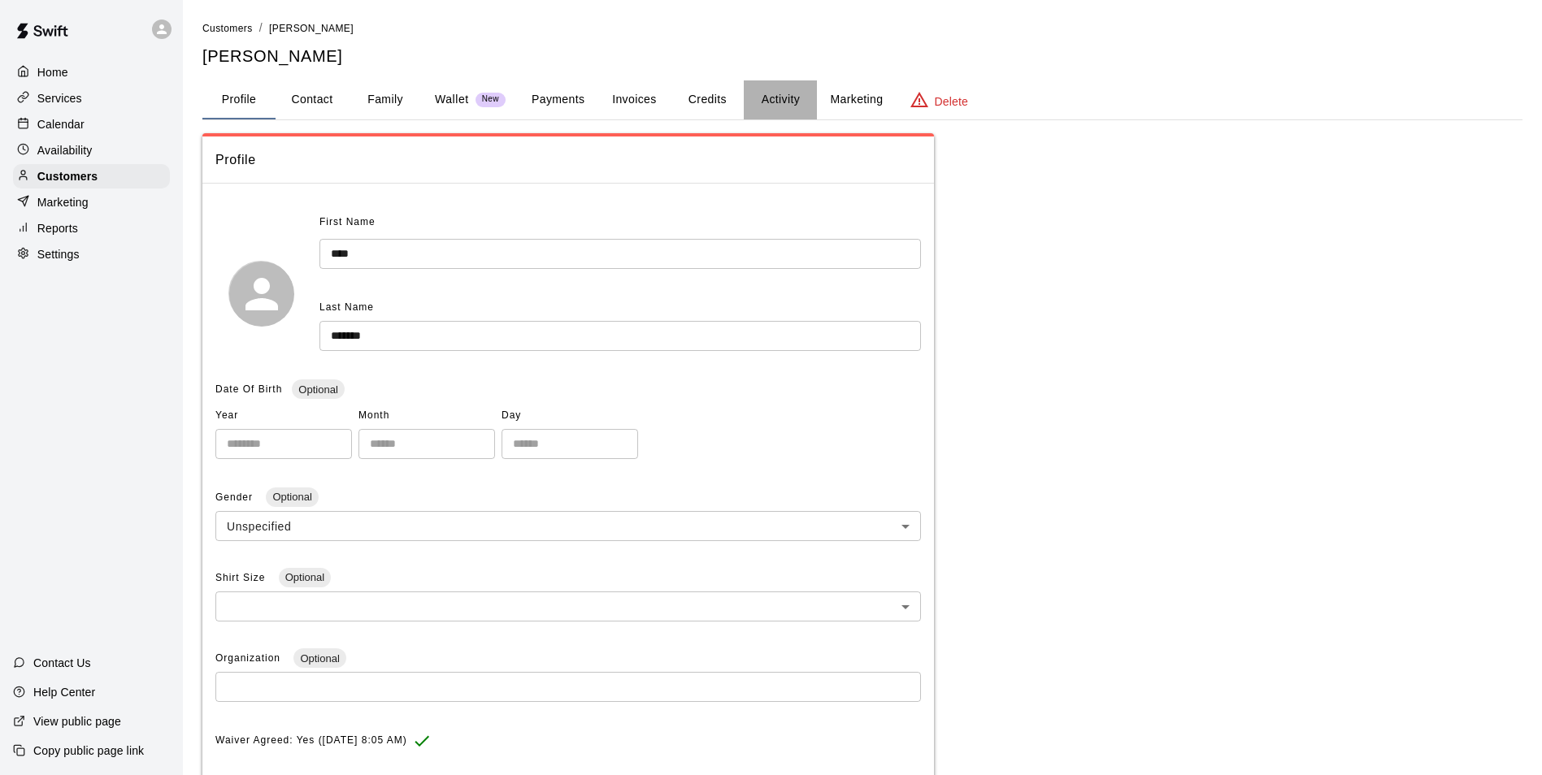
click at [796, 111] on button "Activity" at bounding box center [780, 99] width 73 height 39
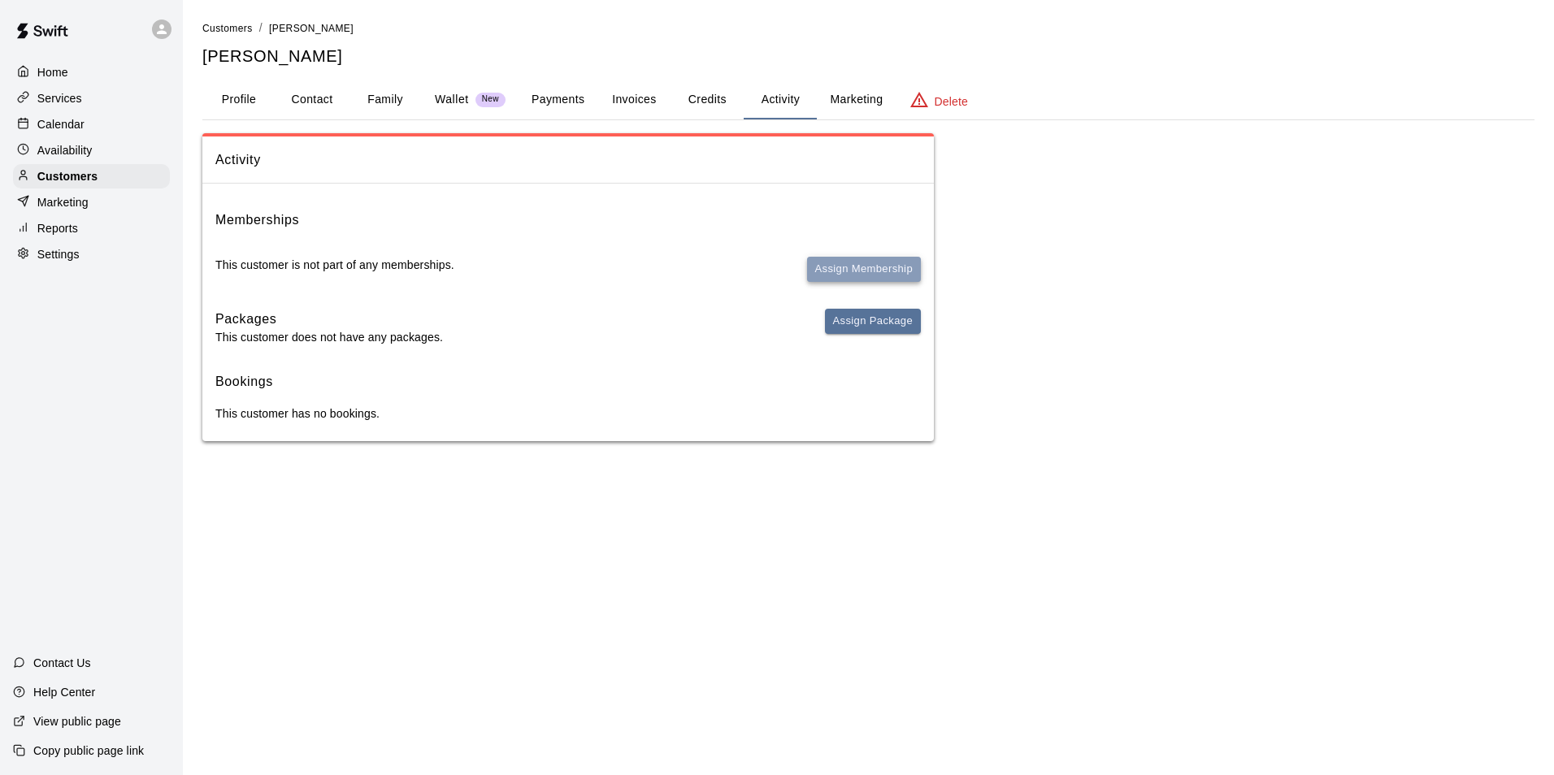
click at [896, 269] on button "Assign Membership" at bounding box center [864, 269] width 114 height 25
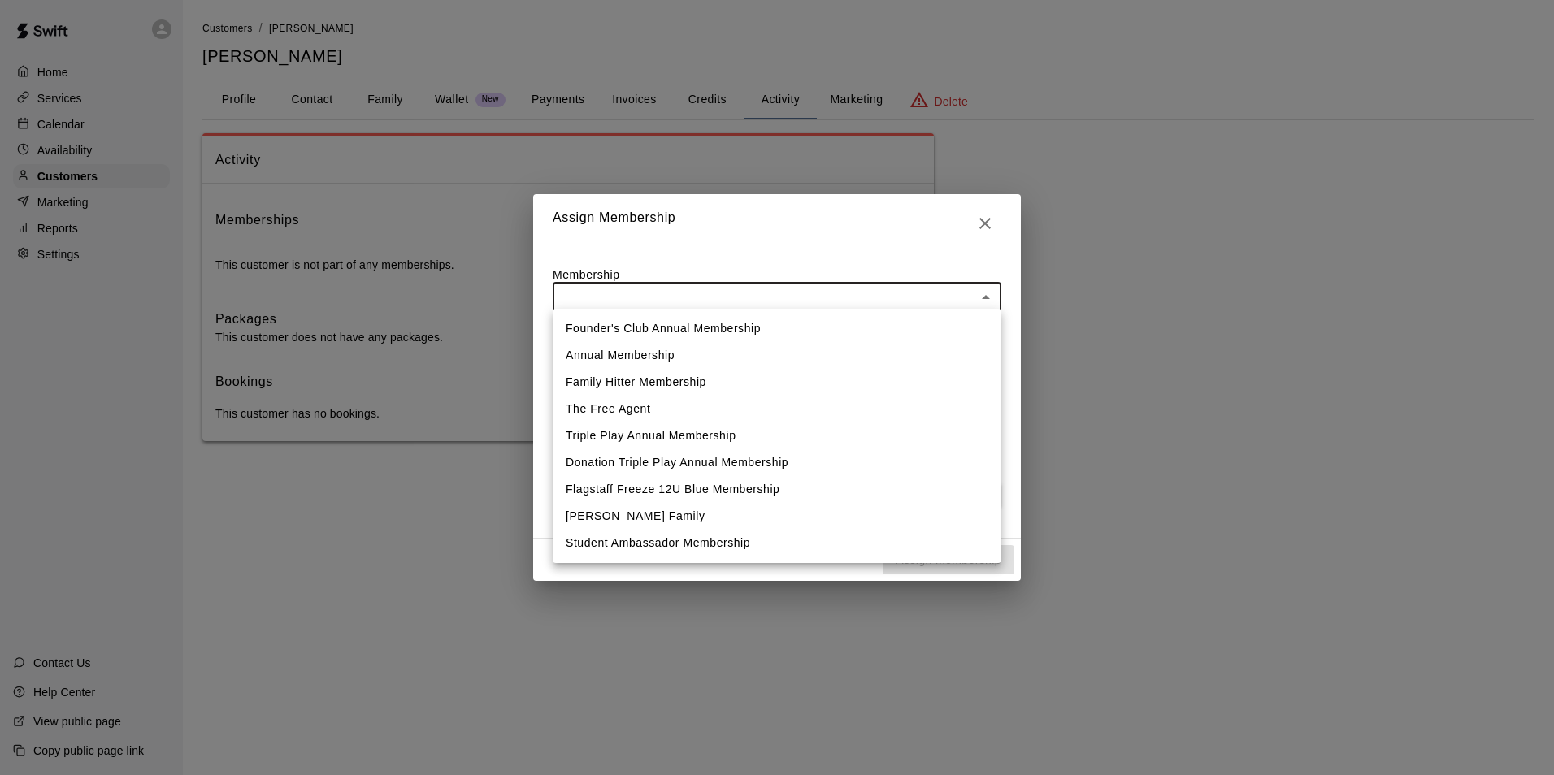
click at [993, 291] on body "Home Services Calendar Availability Customers Marketing Reports Settings Contac…" at bounding box center [777, 237] width 1554 height 474
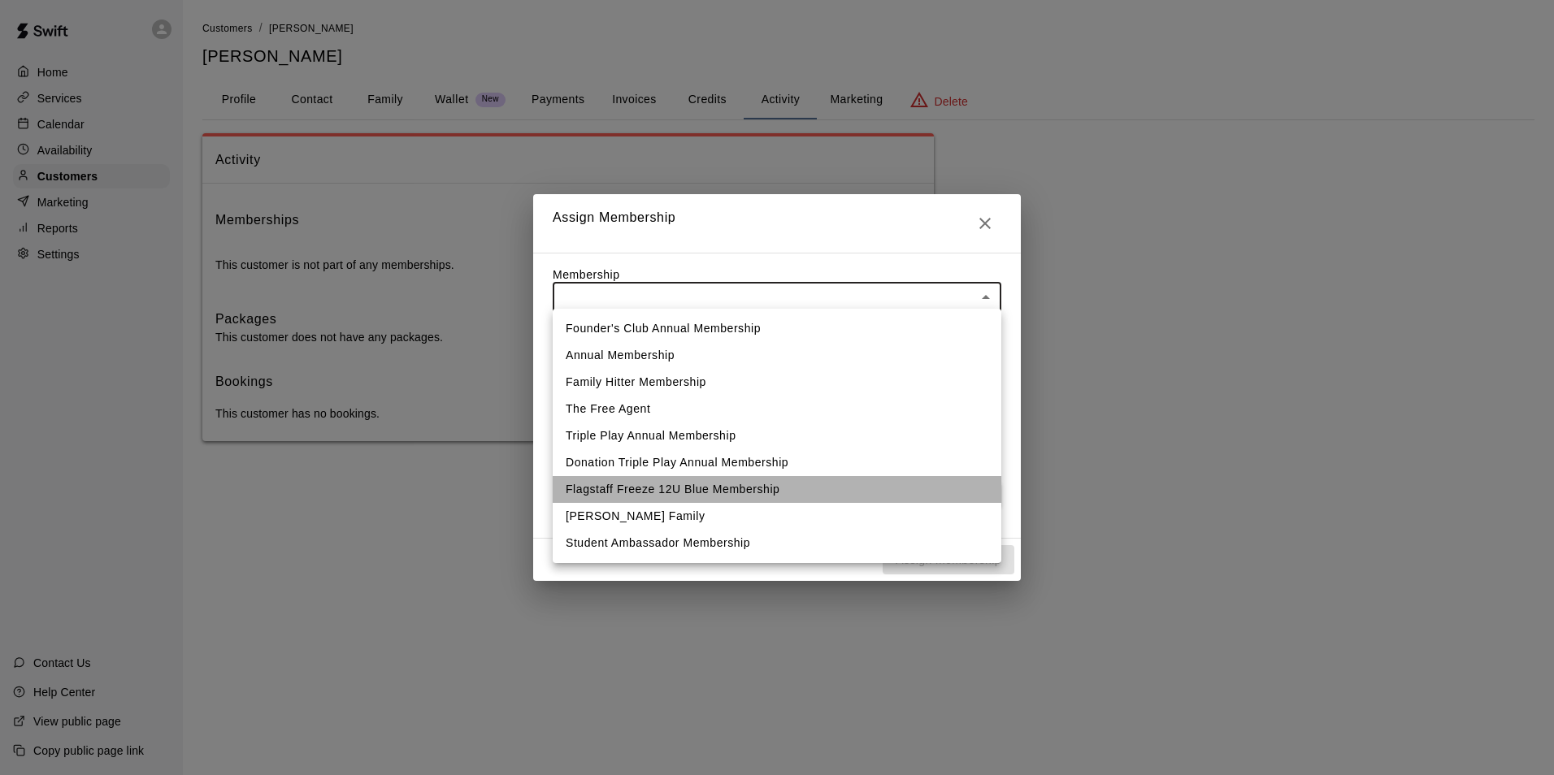
click at [833, 488] on li "Flagstaff Freeze 12U Blue Membership" at bounding box center [777, 489] width 449 height 27
type input "**********"
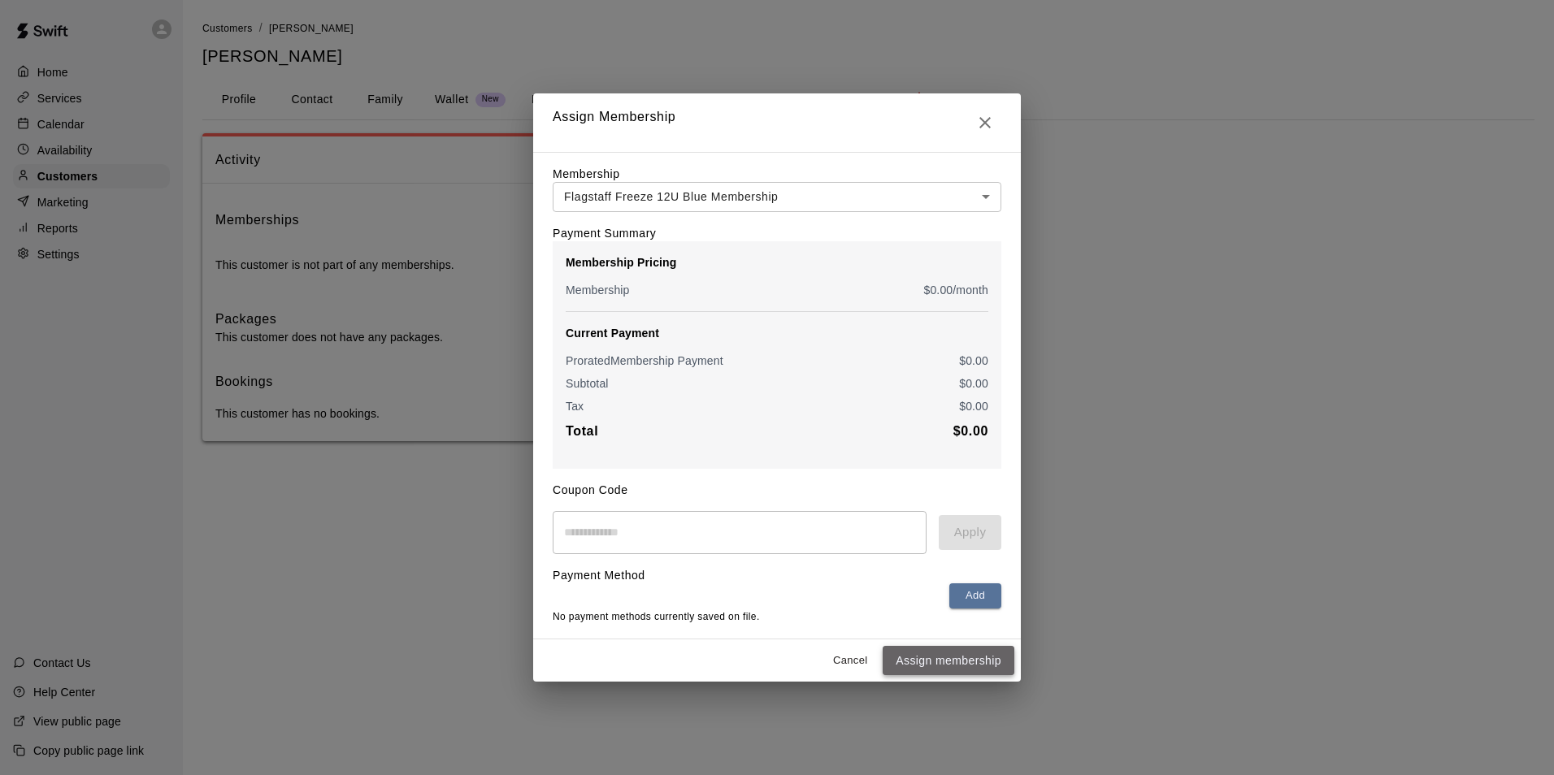
click at [965, 663] on button "Assign membership" at bounding box center [949, 661] width 132 height 30
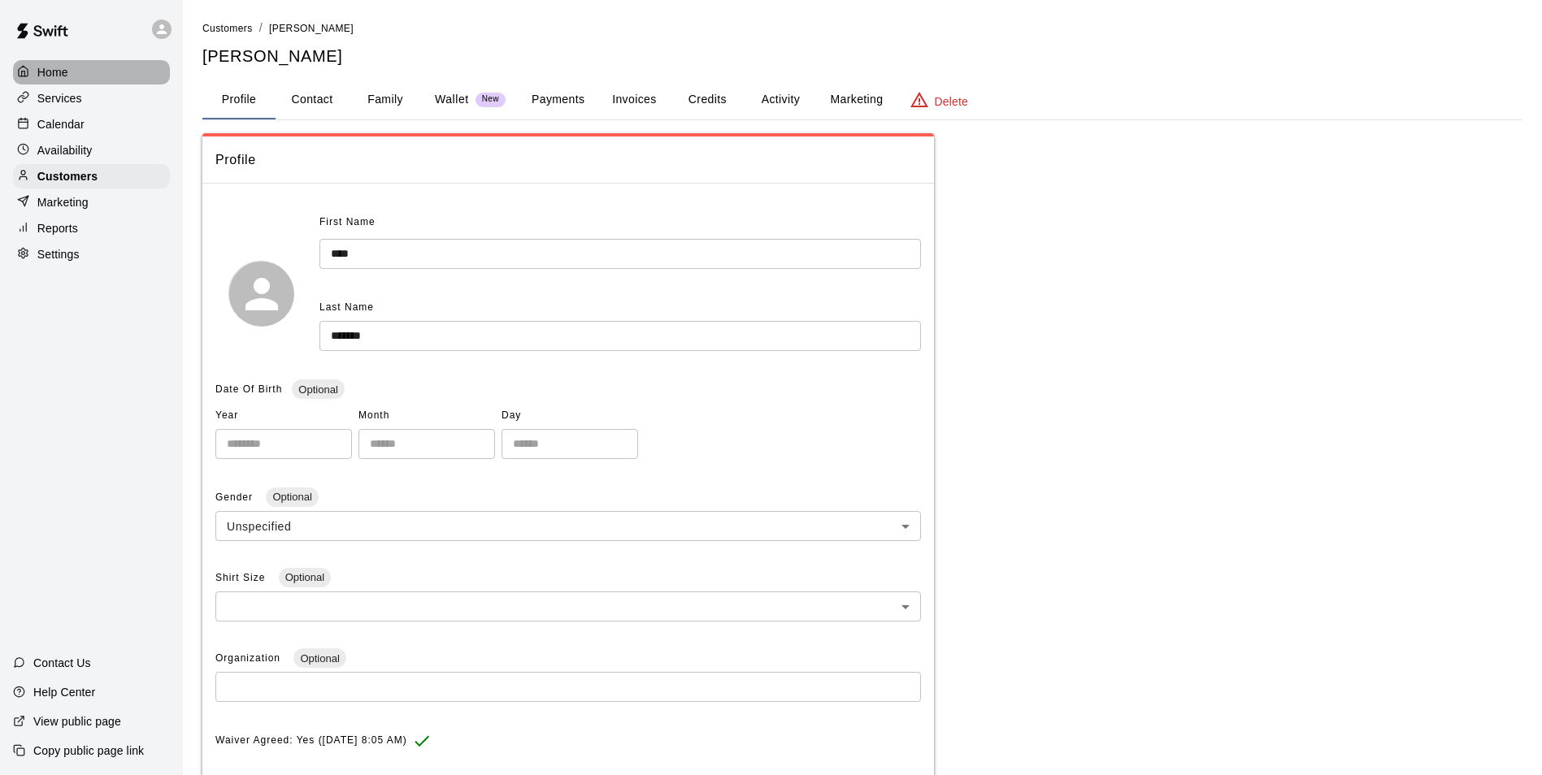
click at [48, 81] on div "Home" at bounding box center [91, 72] width 157 height 24
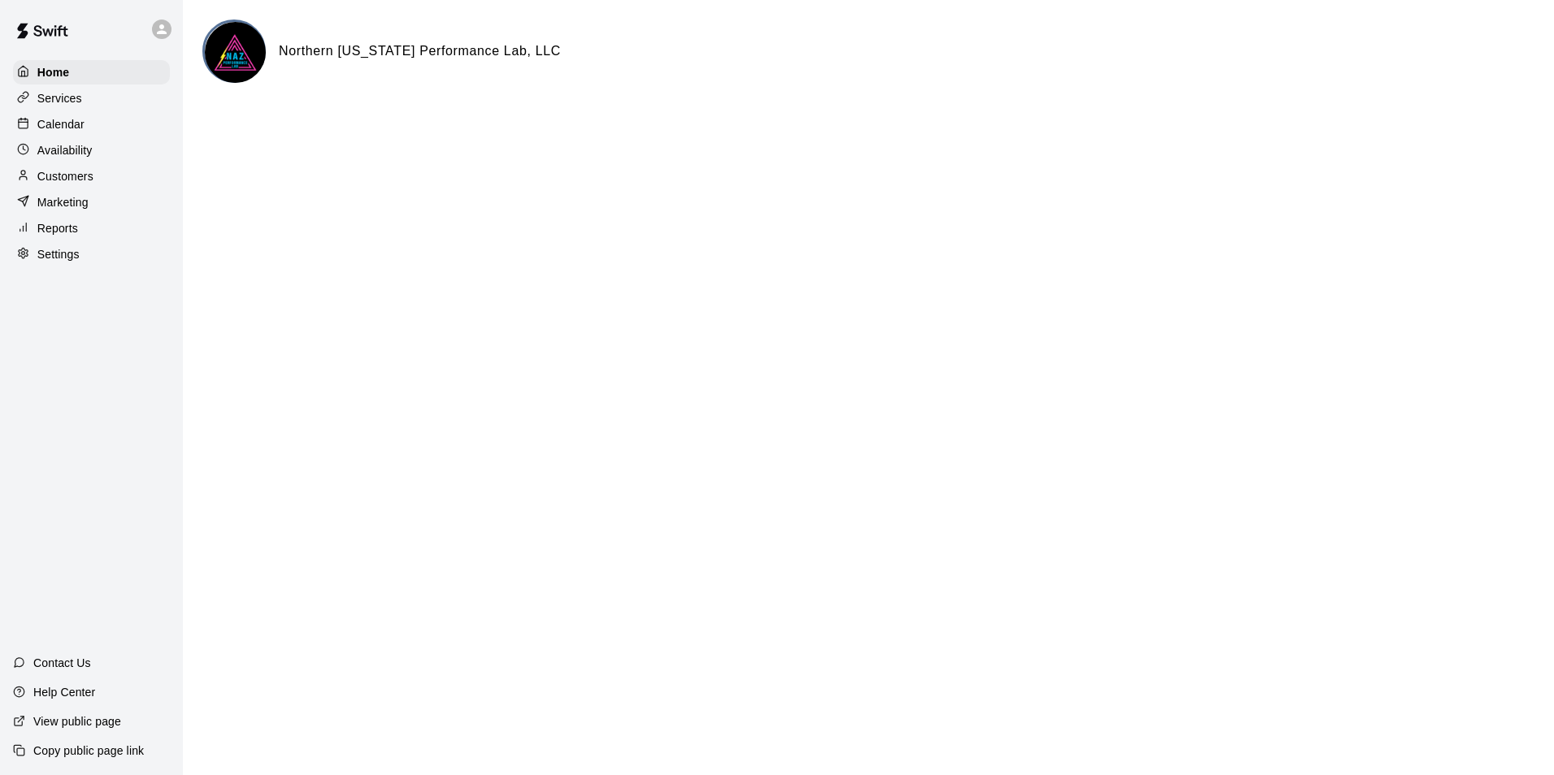
click at [63, 184] on p "Customers" at bounding box center [65, 176] width 56 height 16
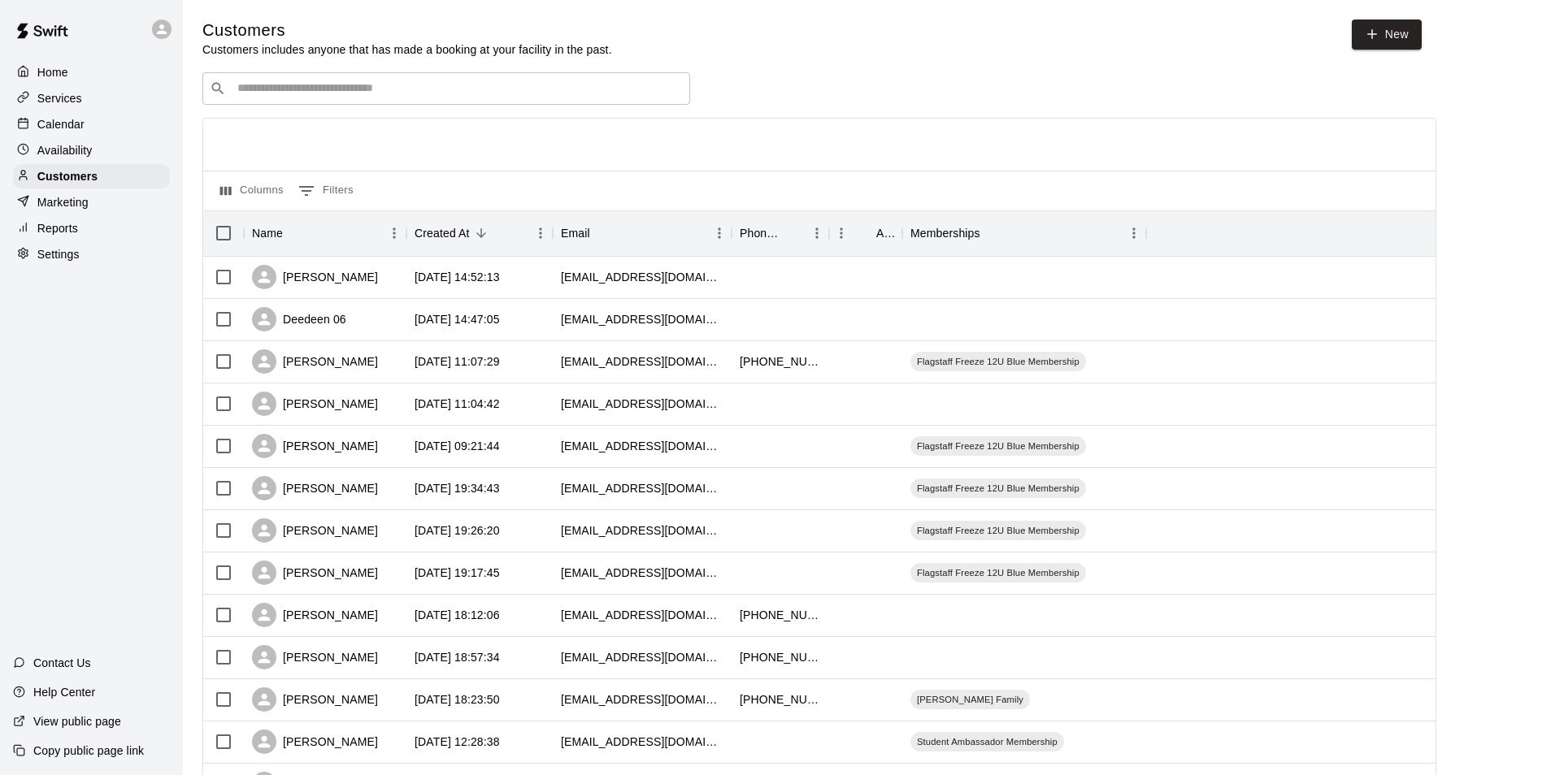
click at [76, 110] on div "Services" at bounding box center [91, 98] width 157 height 24
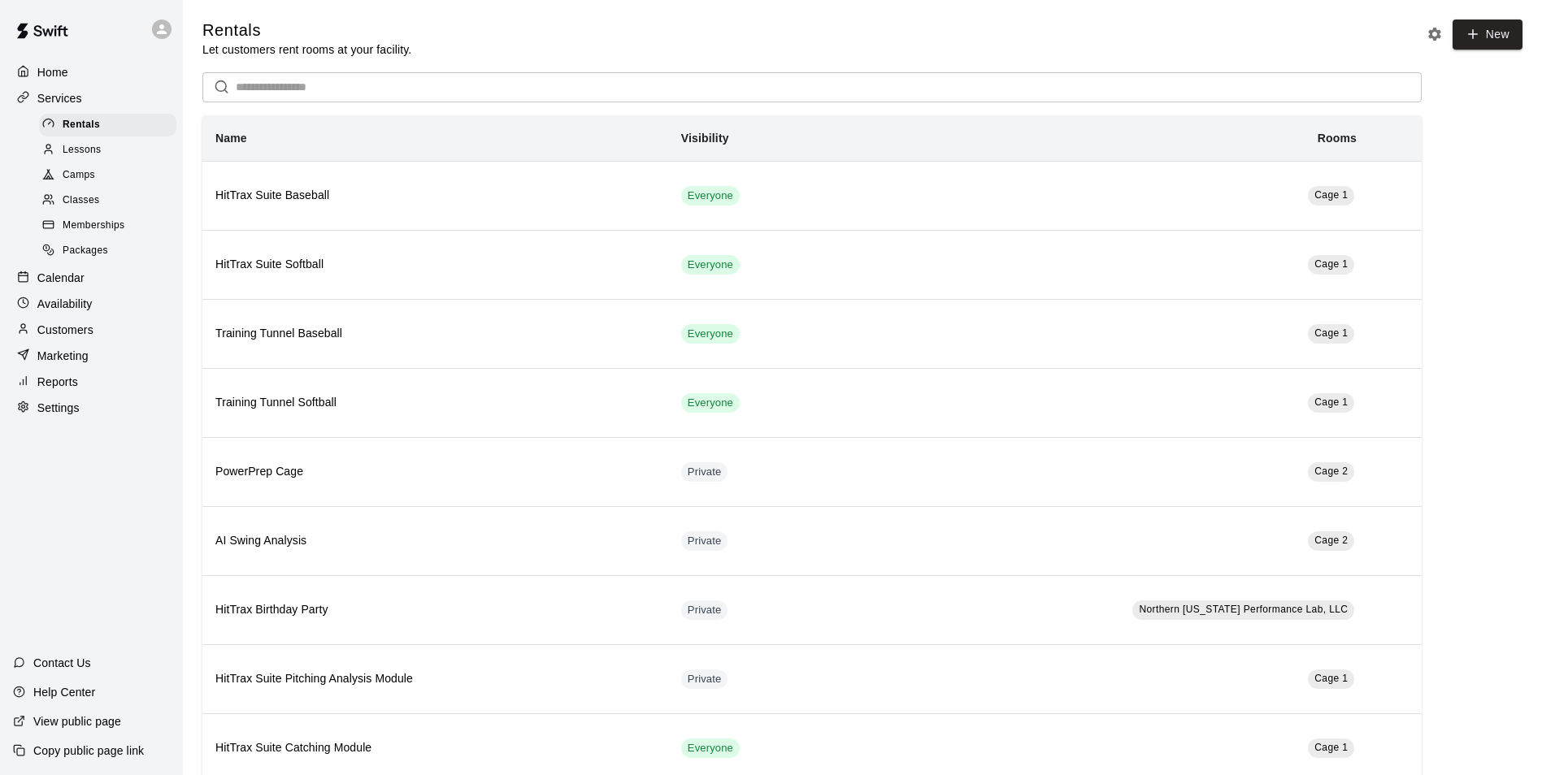
click at [78, 231] on span "Memberships" at bounding box center [94, 226] width 62 height 16
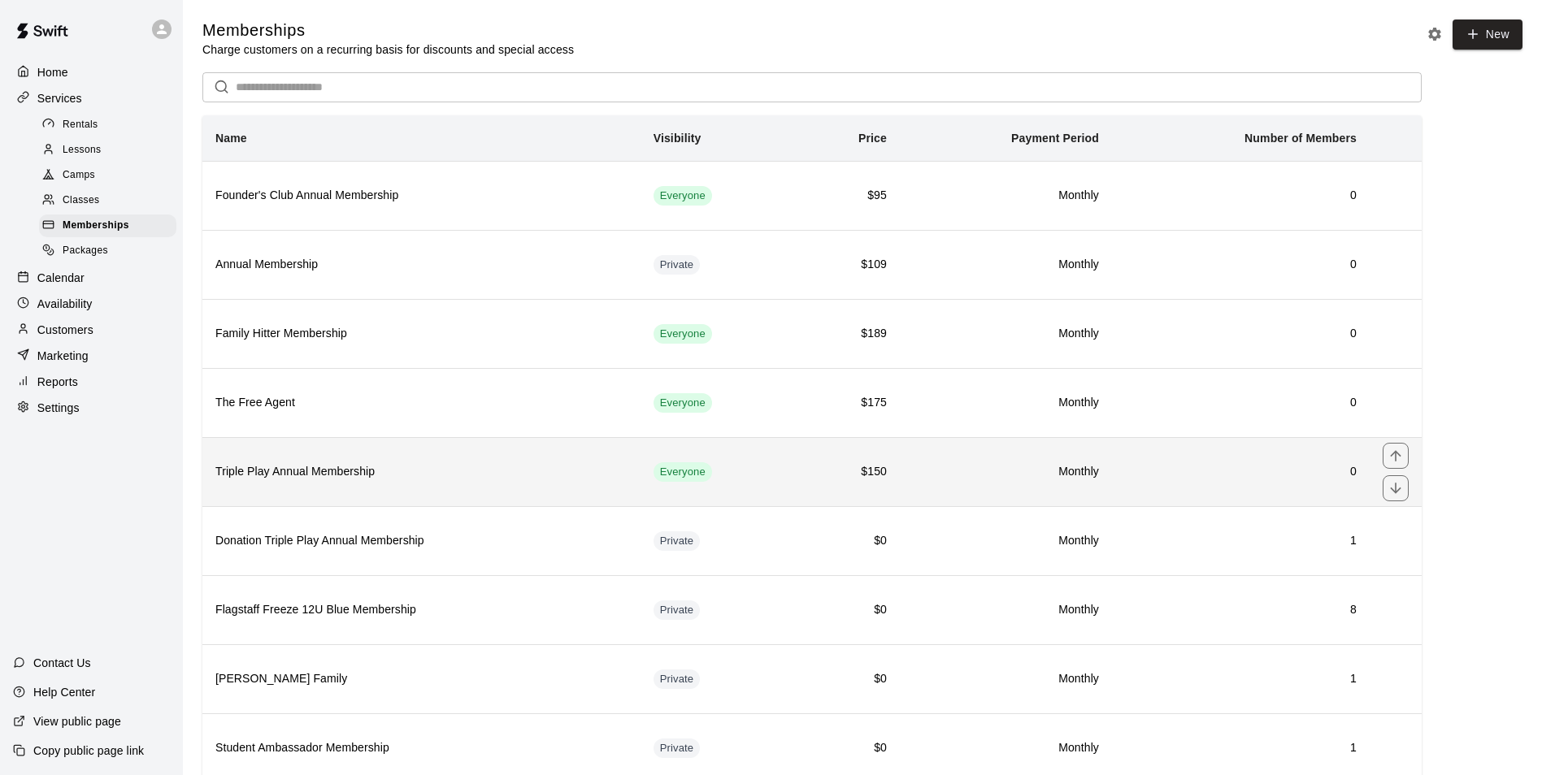
scroll to position [55, 0]
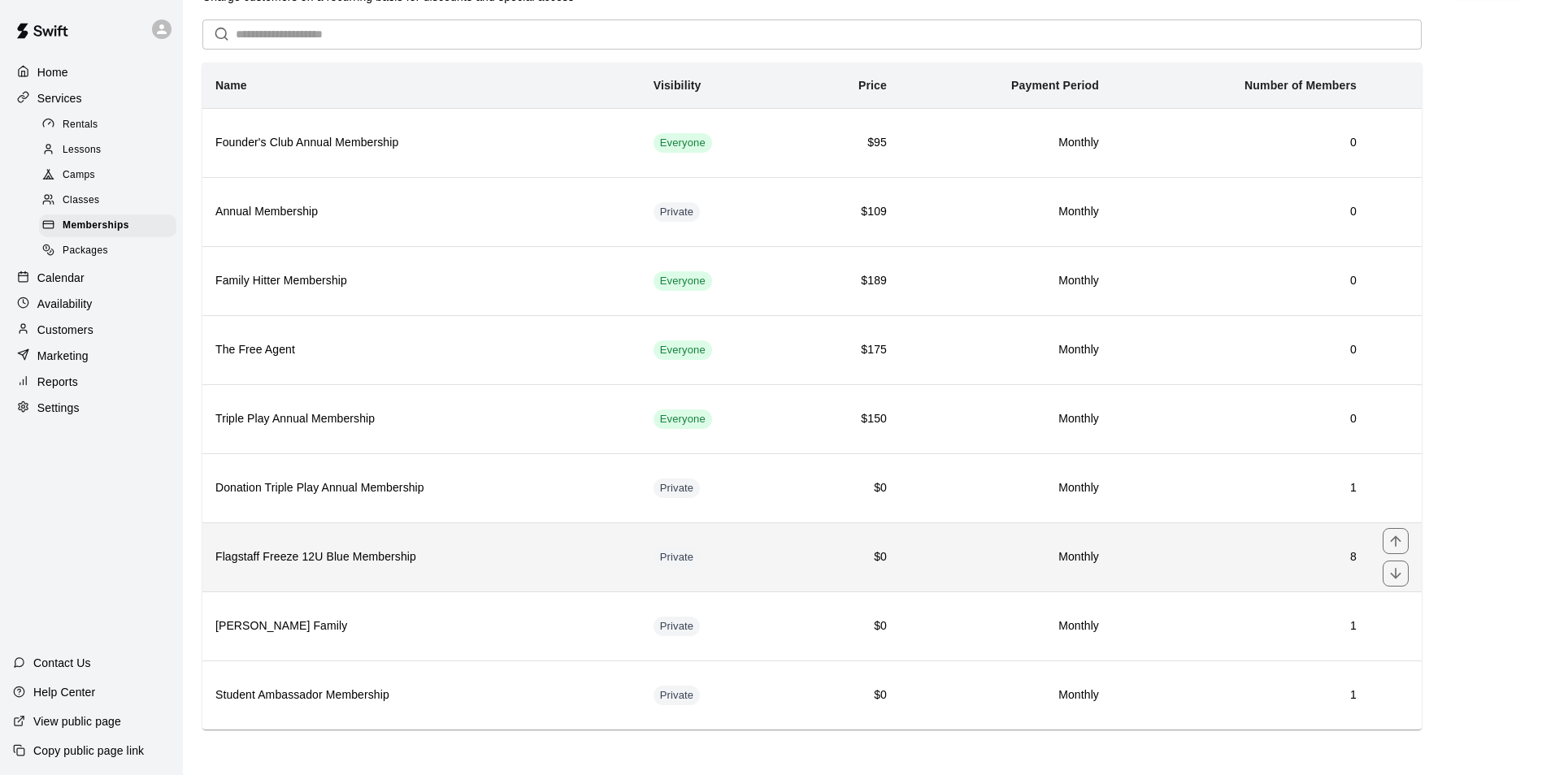
click at [493, 561] on h6 "Flagstaff Freeze 12U Blue Membership" at bounding box center [421, 558] width 412 height 18
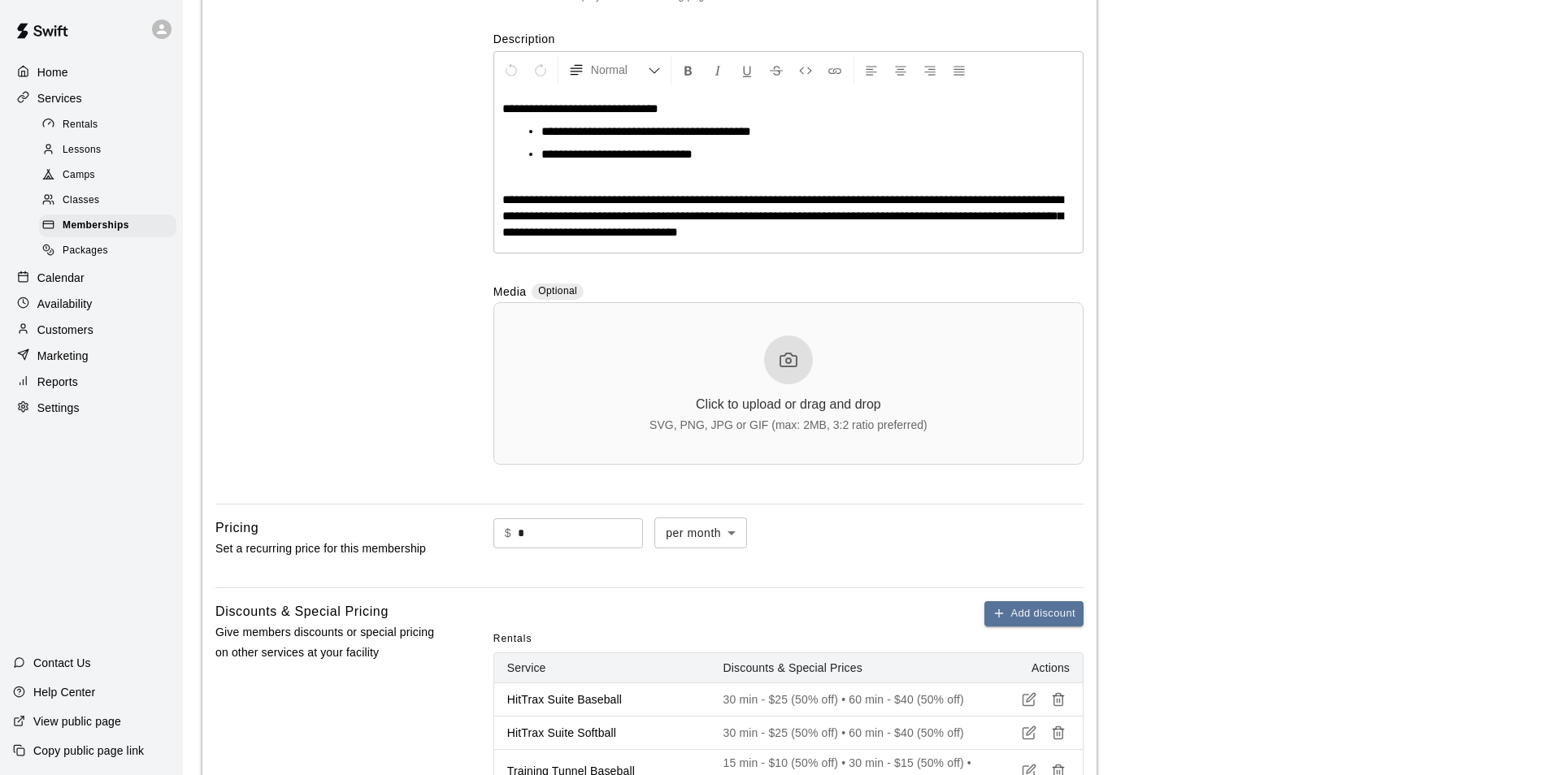
scroll to position [325, 0]
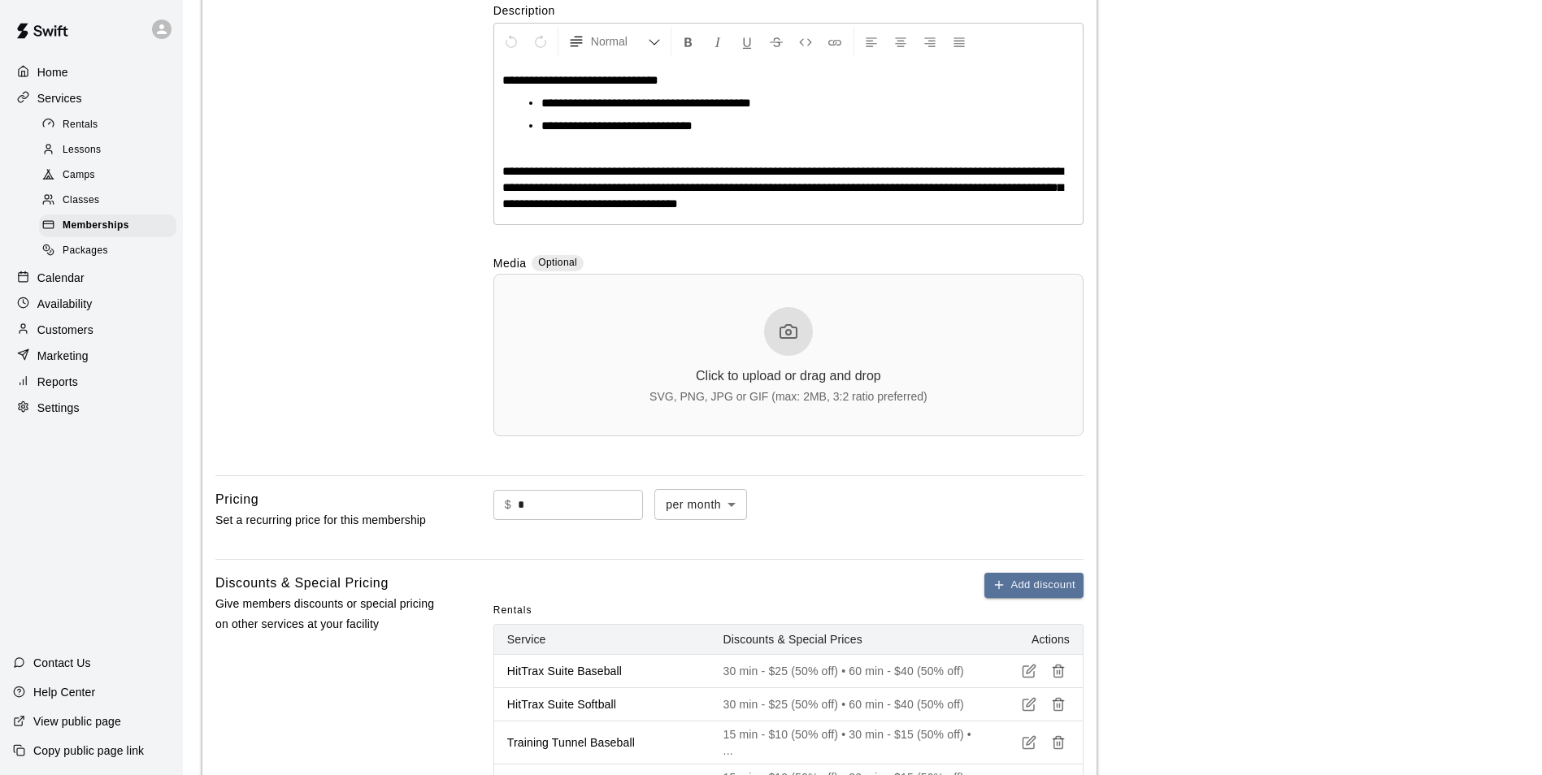
click at [54, 72] on p "Home" at bounding box center [52, 72] width 31 height 16
